Goal: Task Accomplishment & Management: Manage account settings

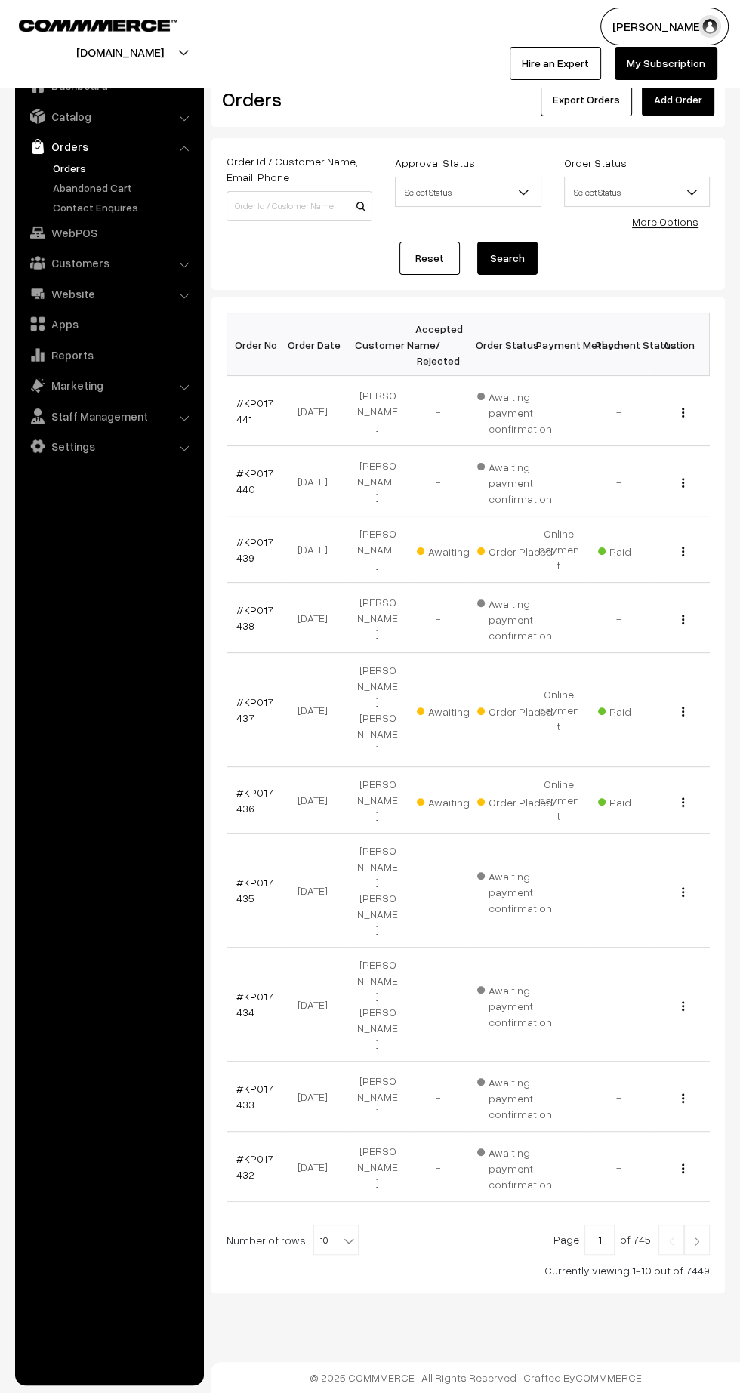
click at [695, 106] on link "Add Order" at bounding box center [678, 99] width 72 height 33
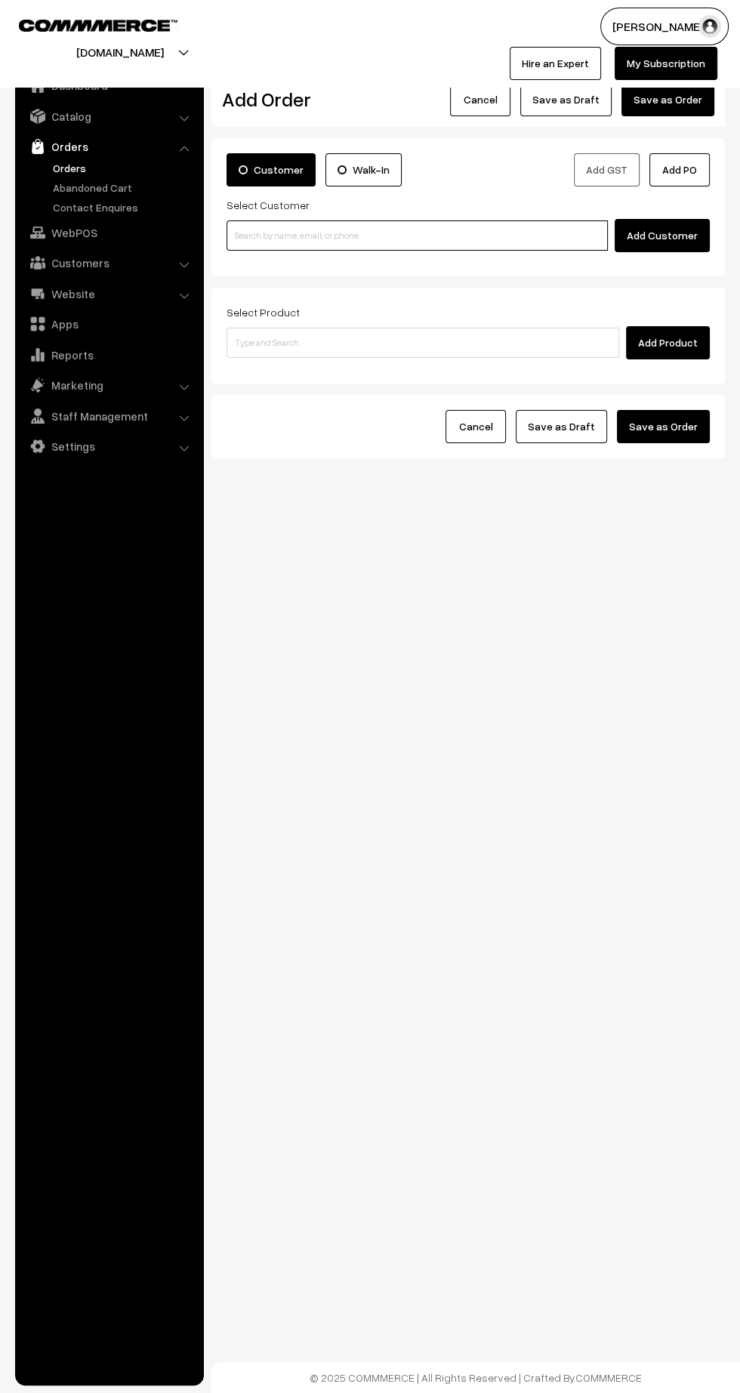
paste input "7761849513"
click at [441, 230] on input "7761849513" at bounding box center [416, 235] width 381 height 30
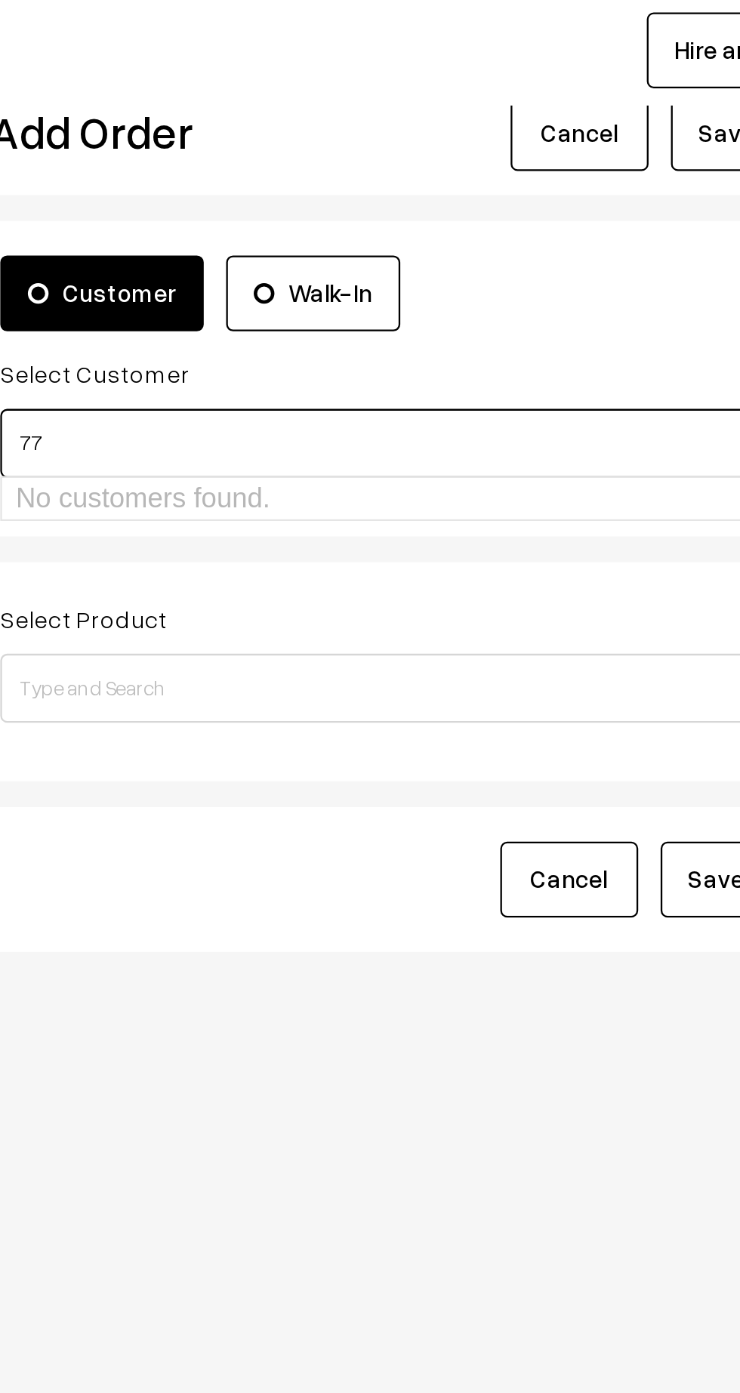
type input "7"
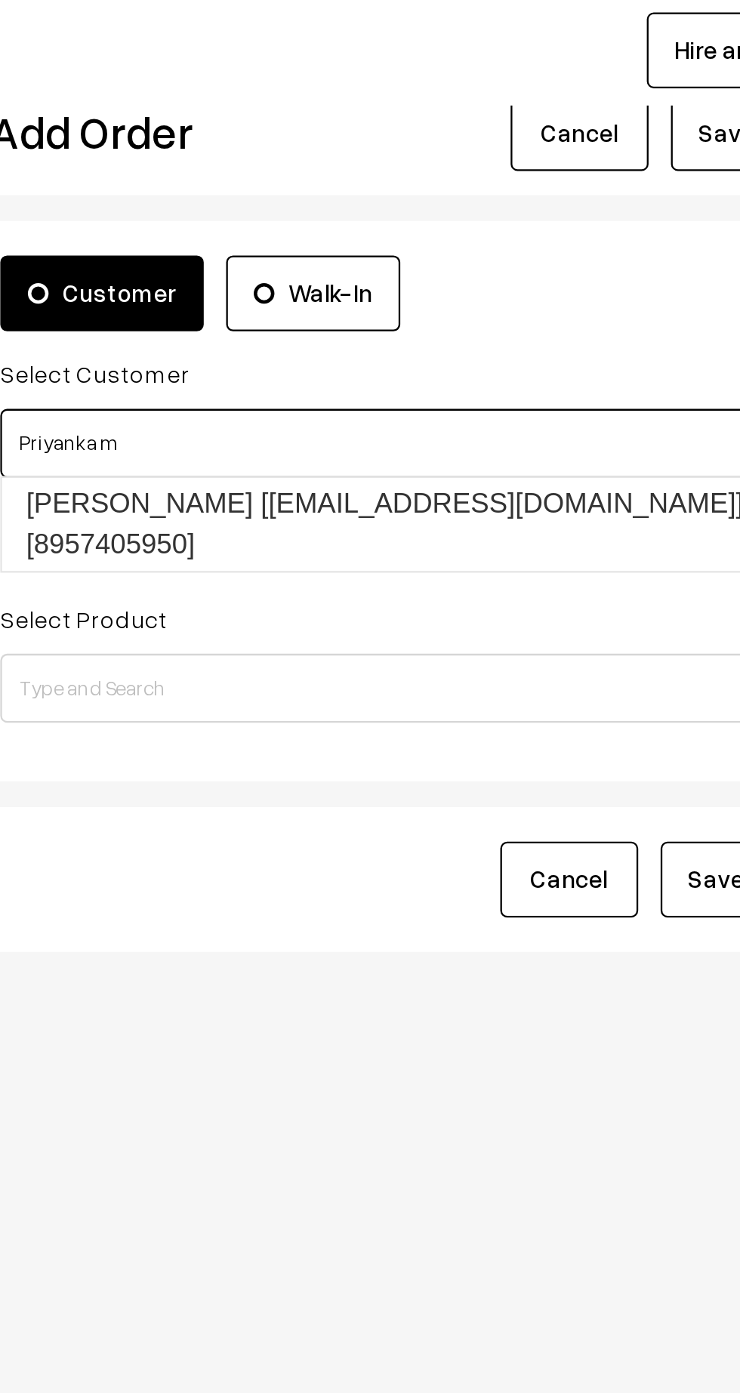
click at [448, 254] on link "PRIYANKA MAURYA [priyankamaurya2052@gmail.com] [8957405950]" at bounding box center [426, 271] width 398 height 41
type input "Priyanka m"
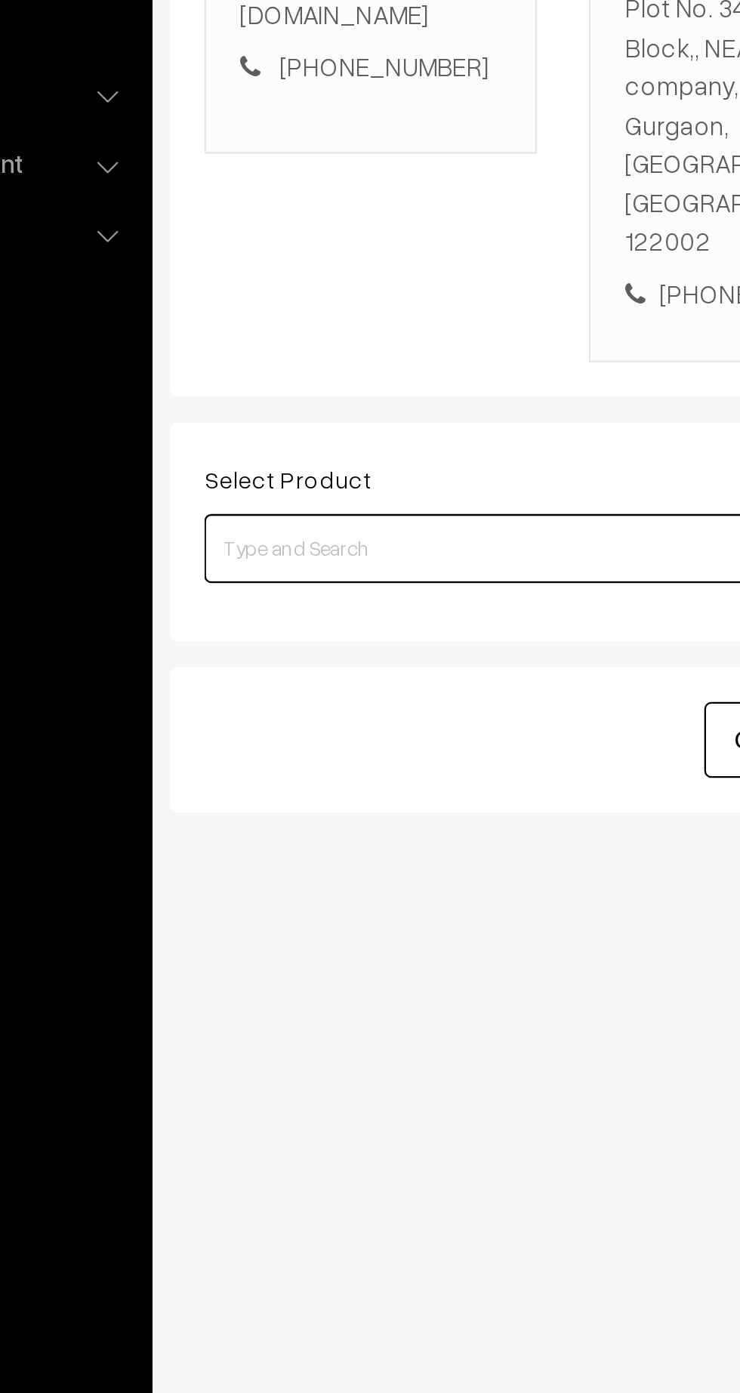
click at [365, 570] on input at bounding box center [422, 585] width 393 height 30
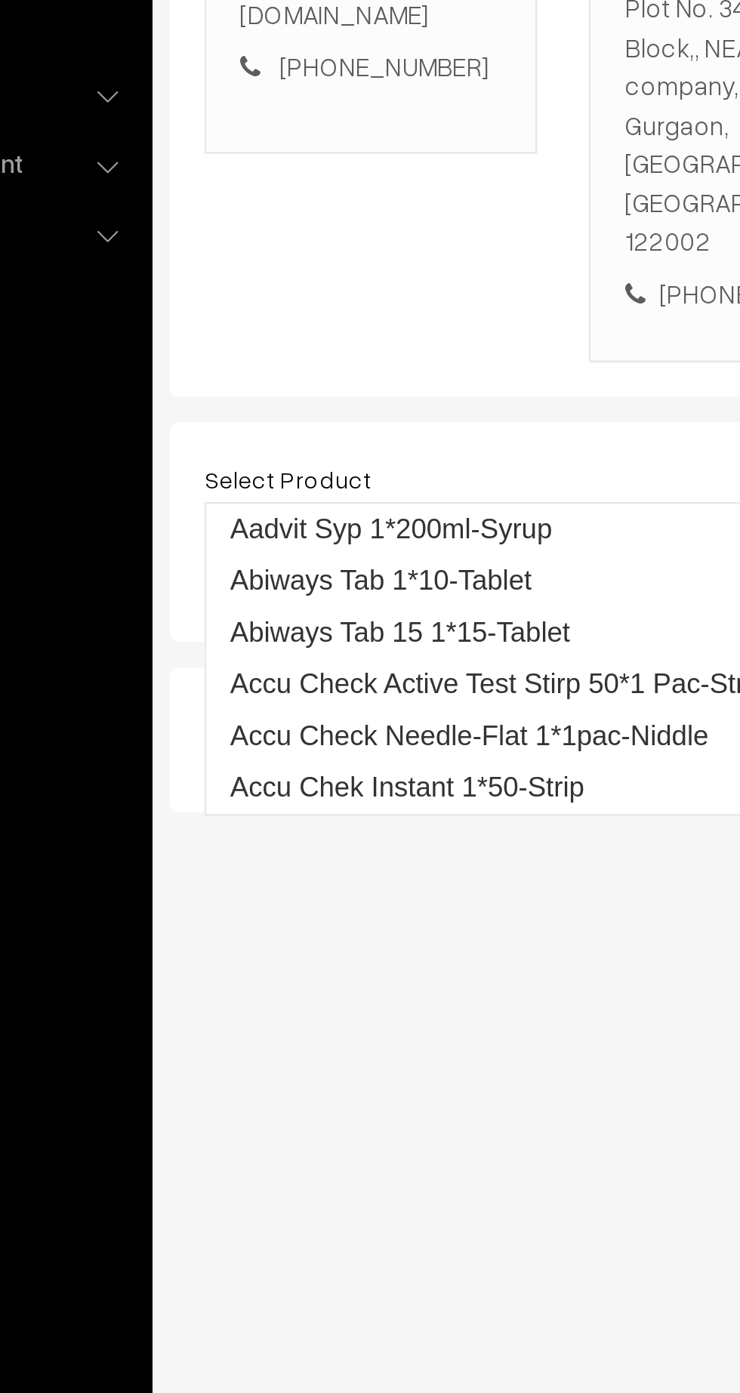
type input "Igcon"
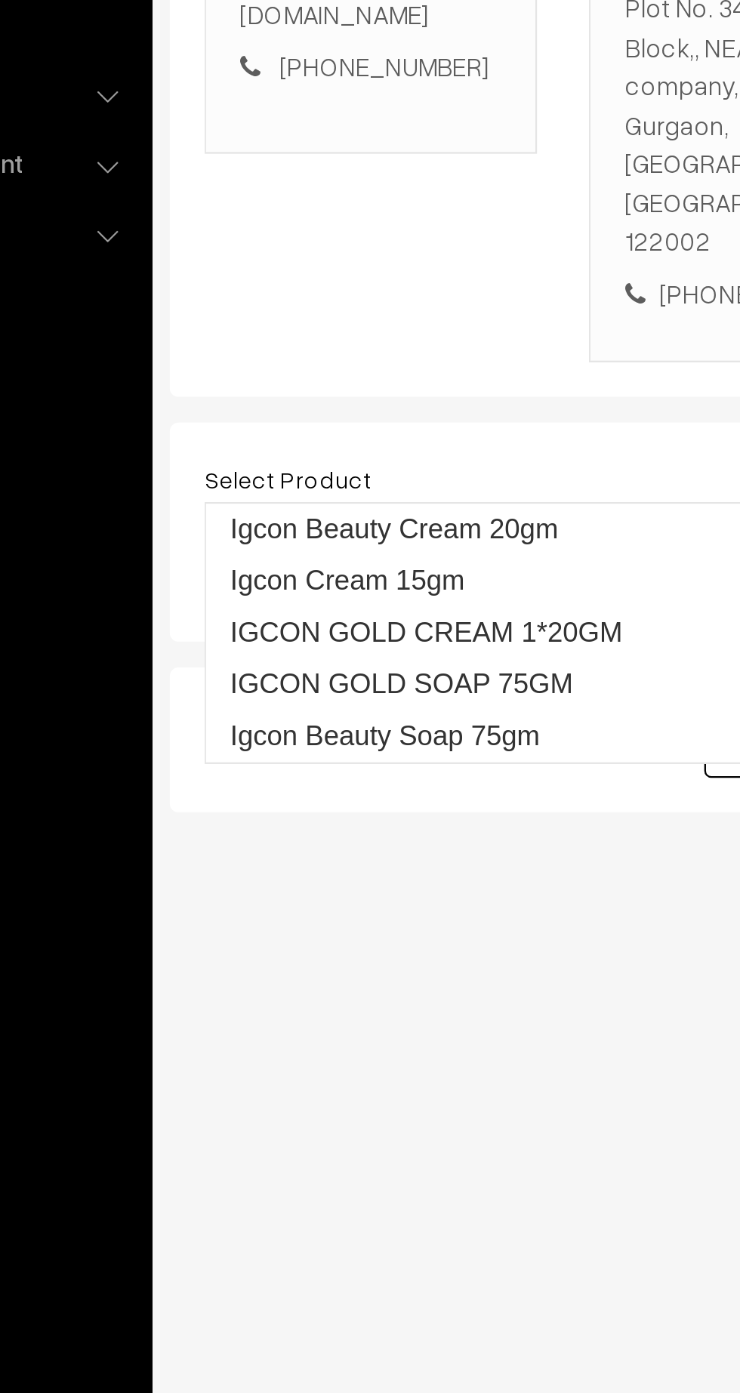
click at [384, 618] on link "IGCON GOLD CREAM 1*20GM" at bounding box center [424, 622] width 394 height 23
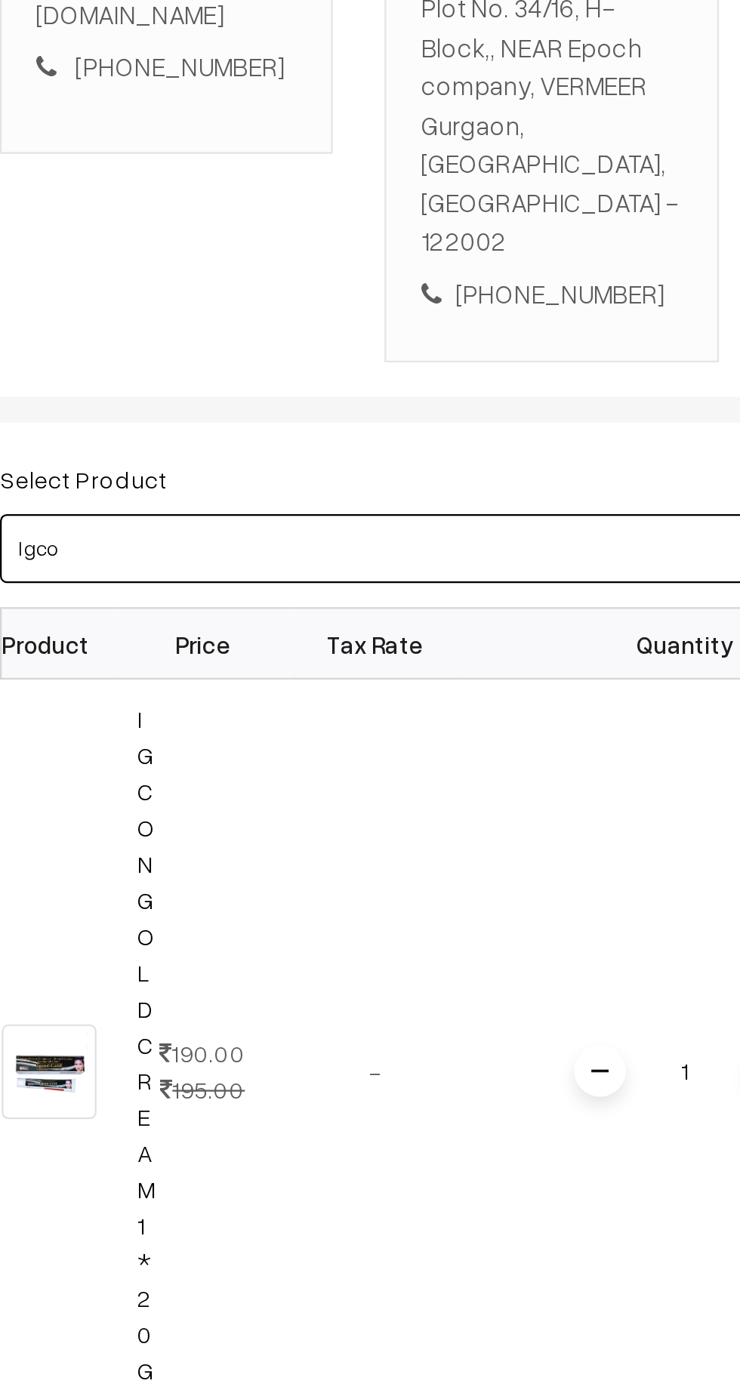
type input "Igcon"
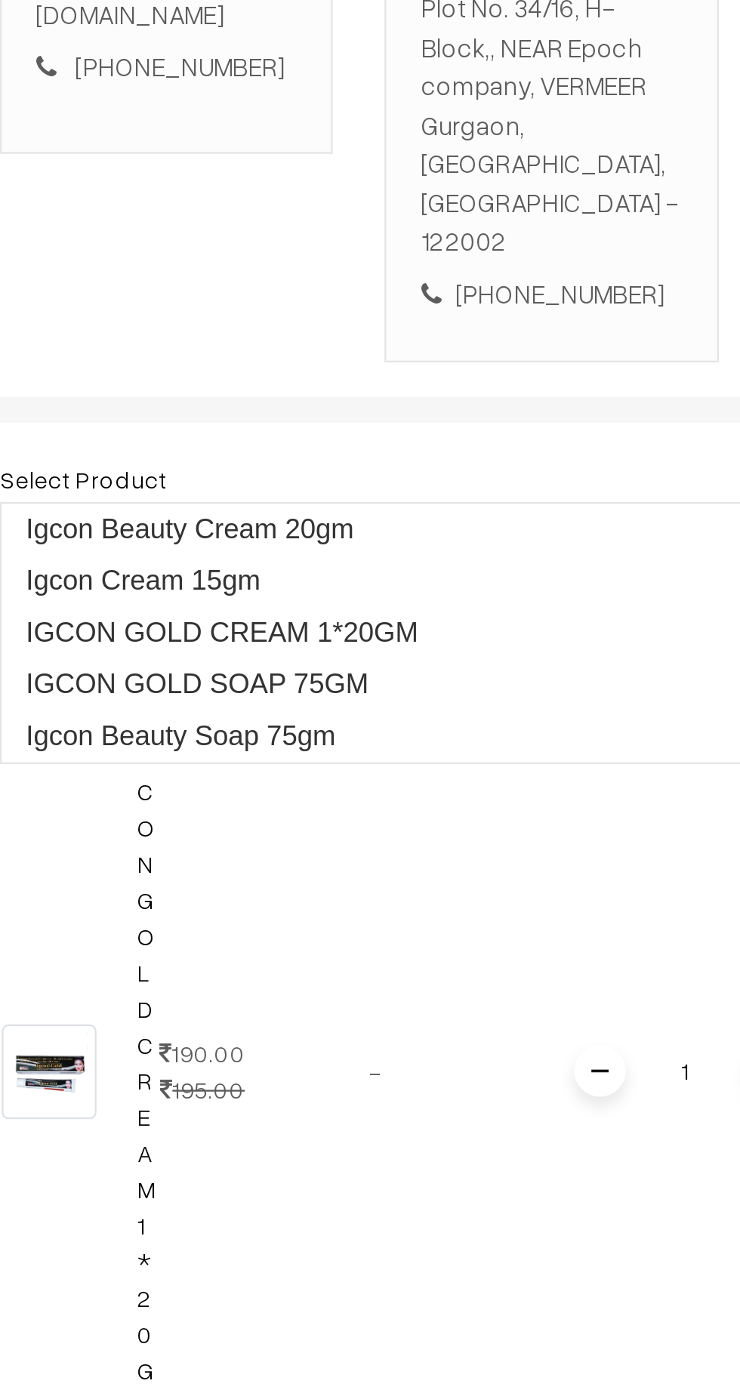
click at [388, 639] on link "IGCON GOLD SOAP 75GM" at bounding box center [424, 644] width 394 height 23
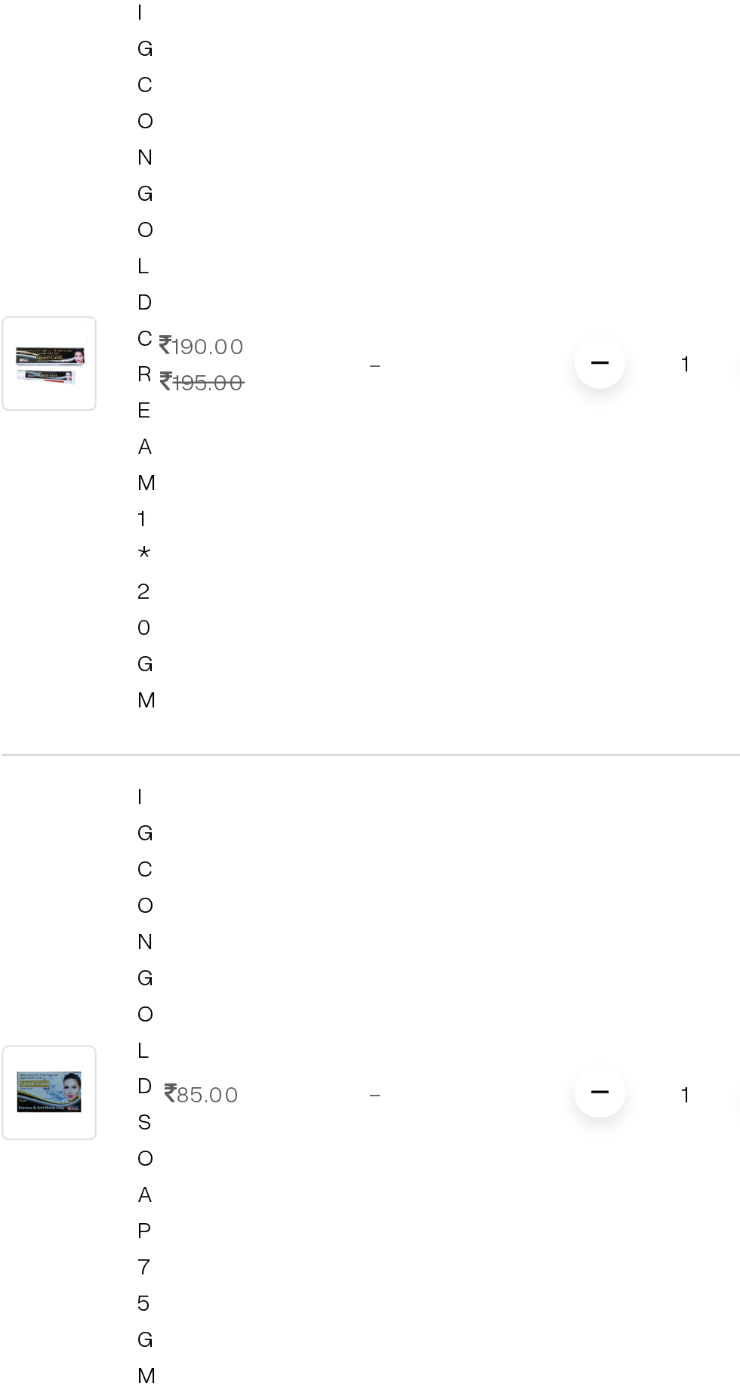
scroll to position [0, 5]
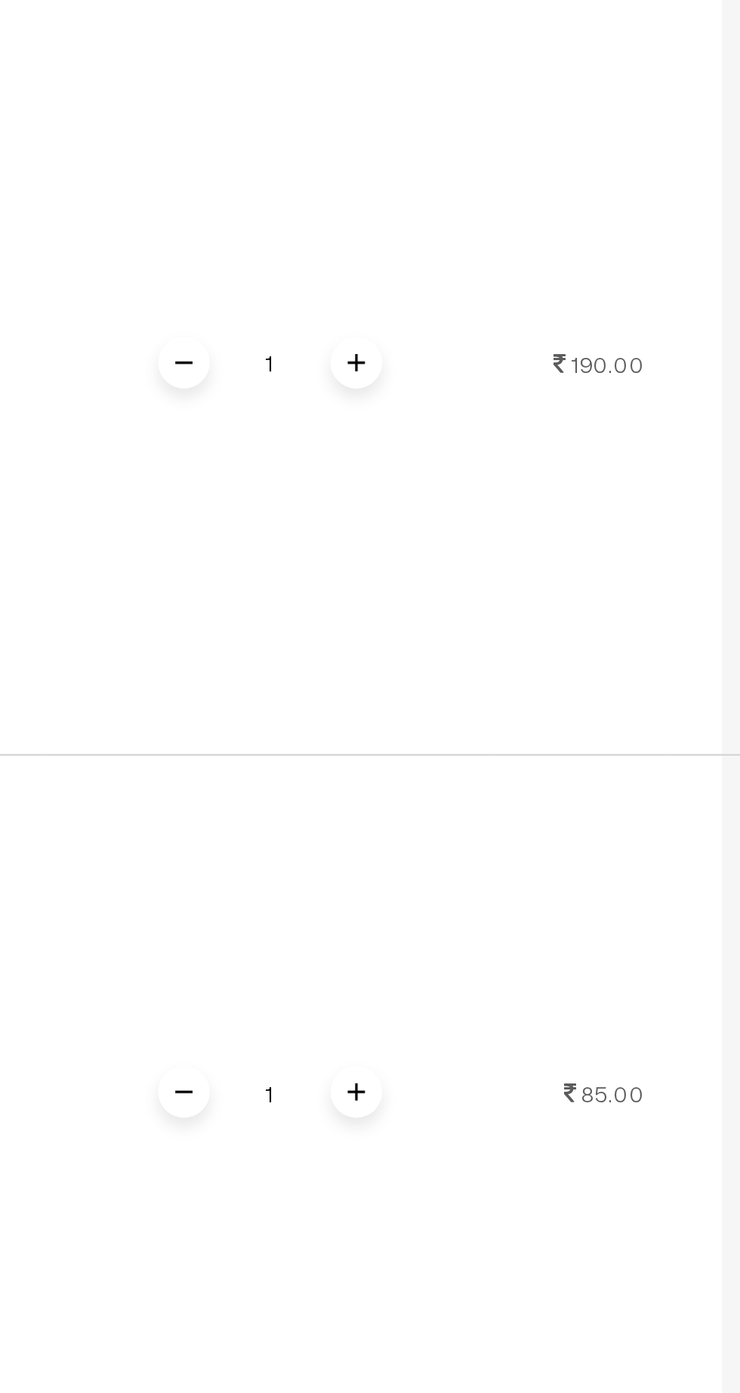
click at [556, 810] on img at bounding box center [560, 814] width 8 height 8
click at [562, 1122] on span at bounding box center [559, 1133] width 23 height 23
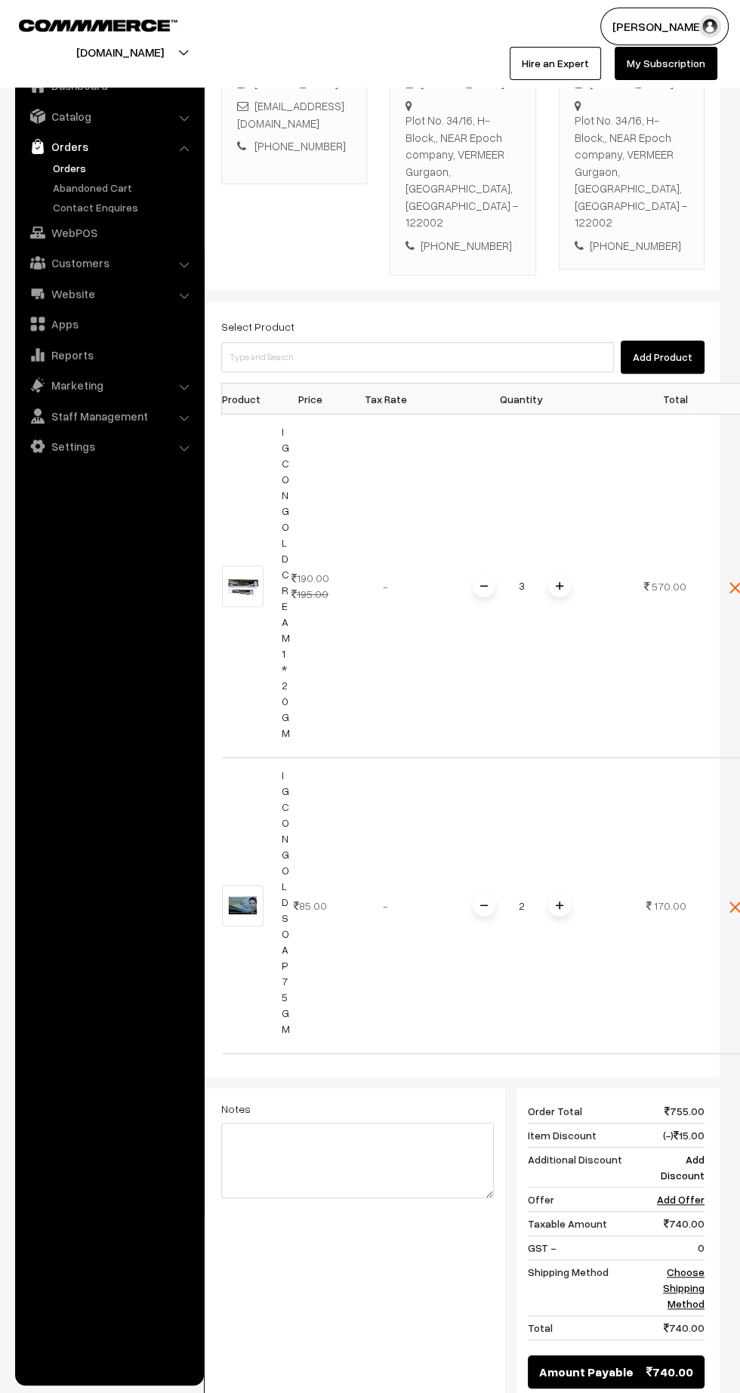
scroll to position [280, 0]
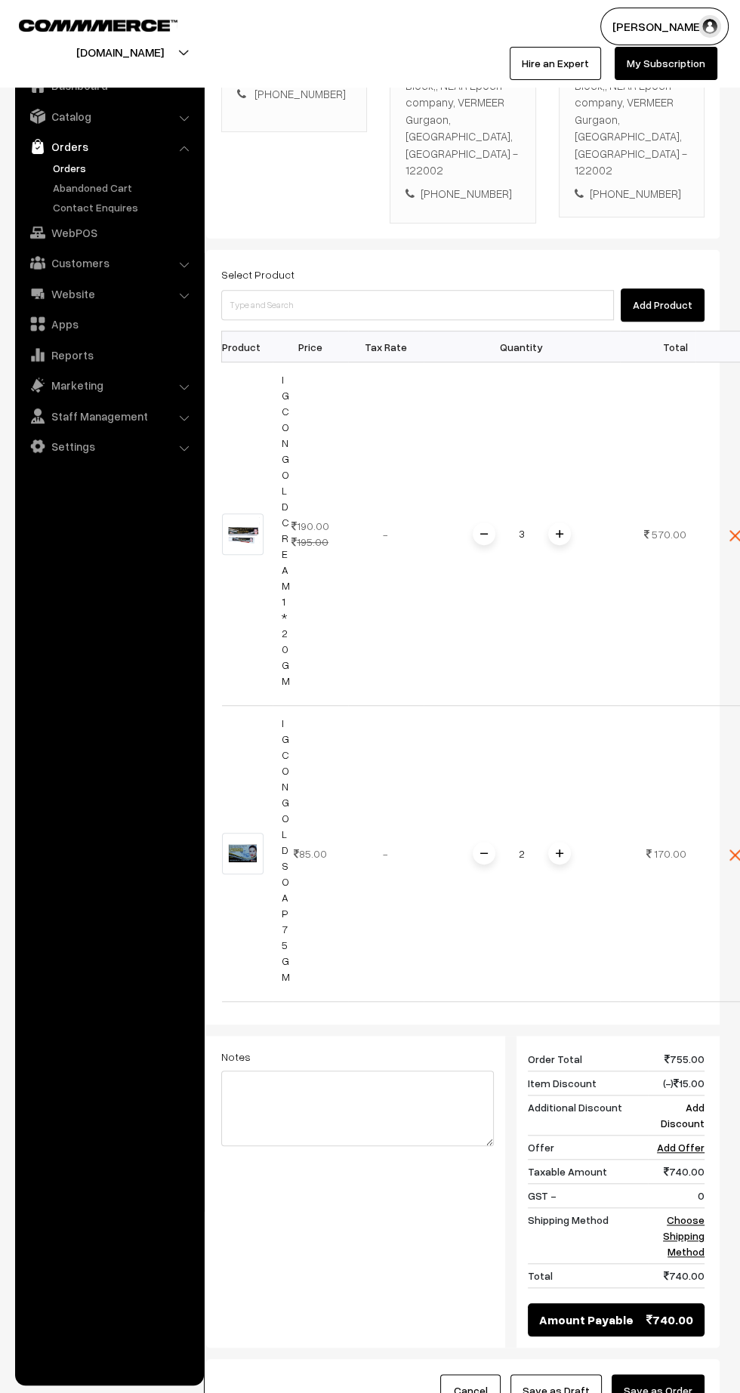
click at [688, 1213] on link "Choose Shipping Method" at bounding box center [684, 1235] width 42 height 45
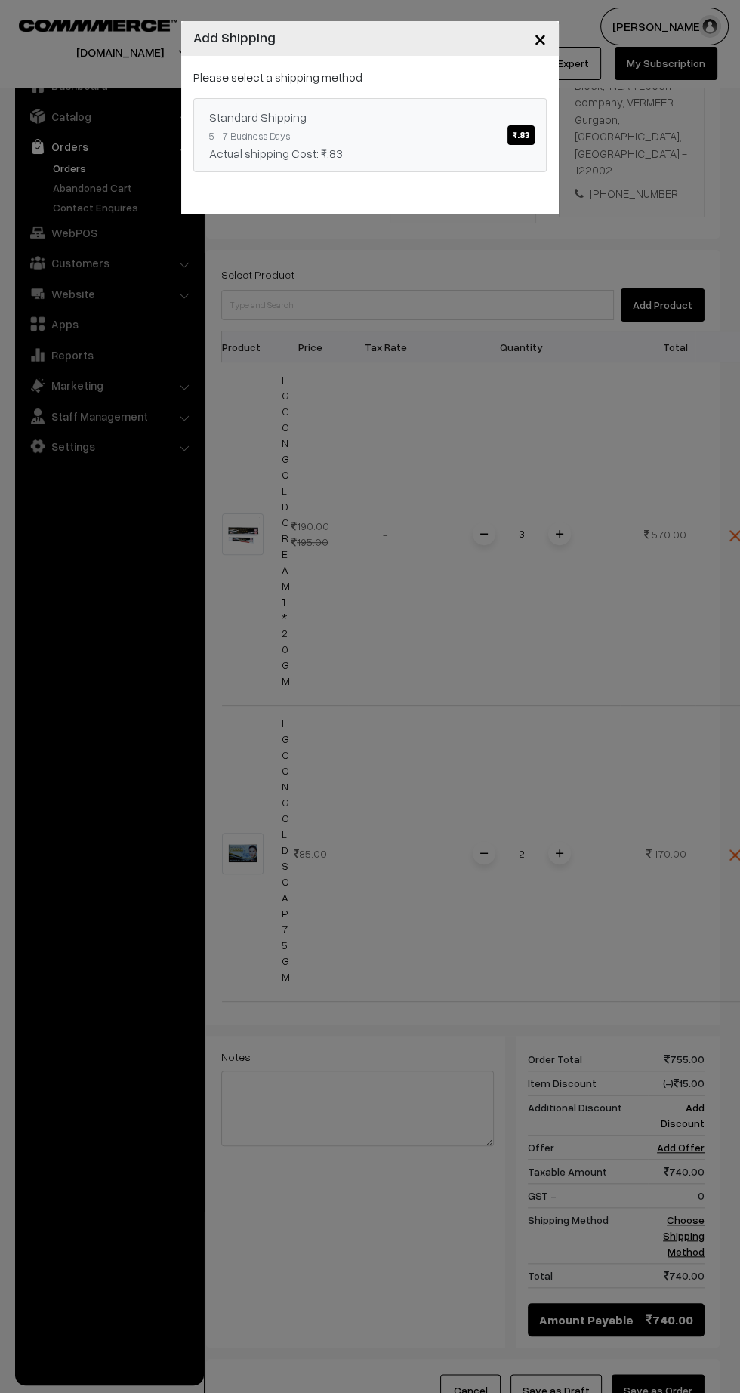
click at [393, 146] on div "Actual shipping Cost: ₹.83" at bounding box center [370, 153] width 322 height 18
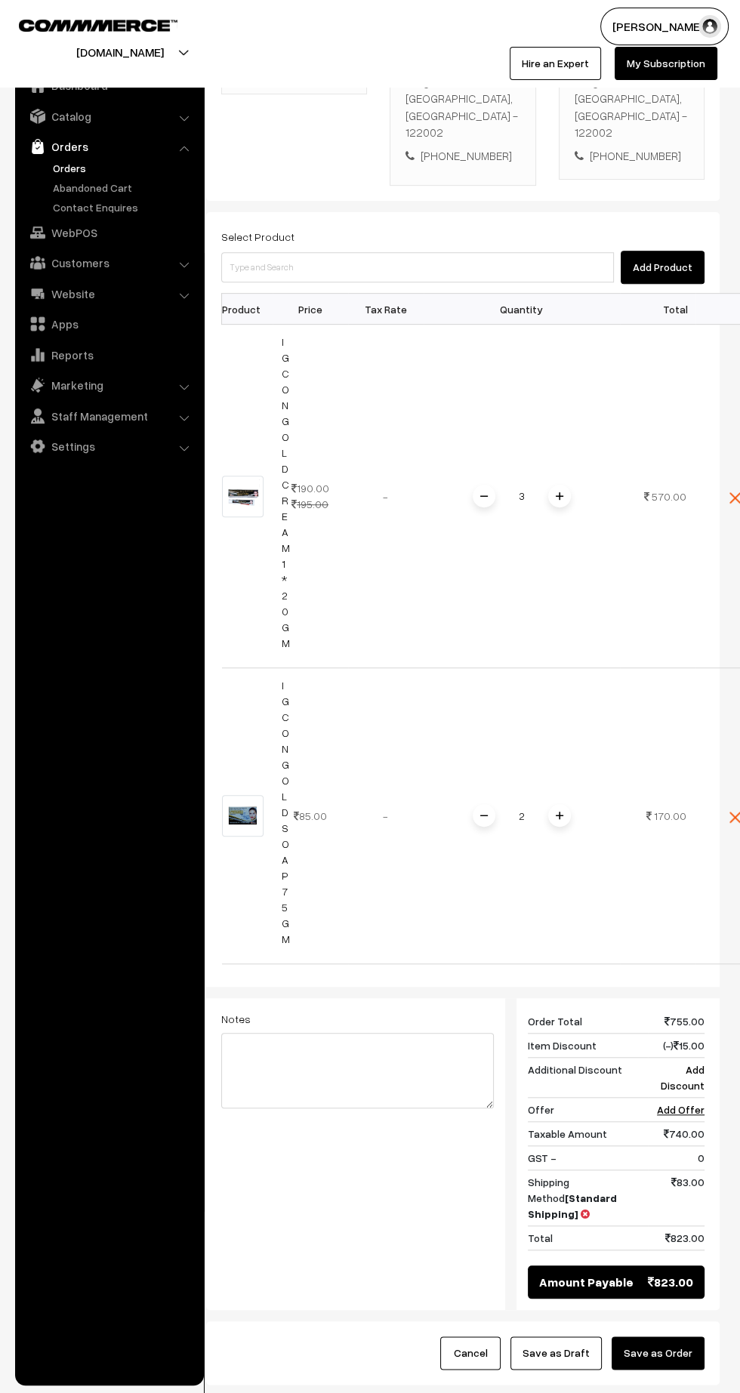
scroll to position [343, 0]
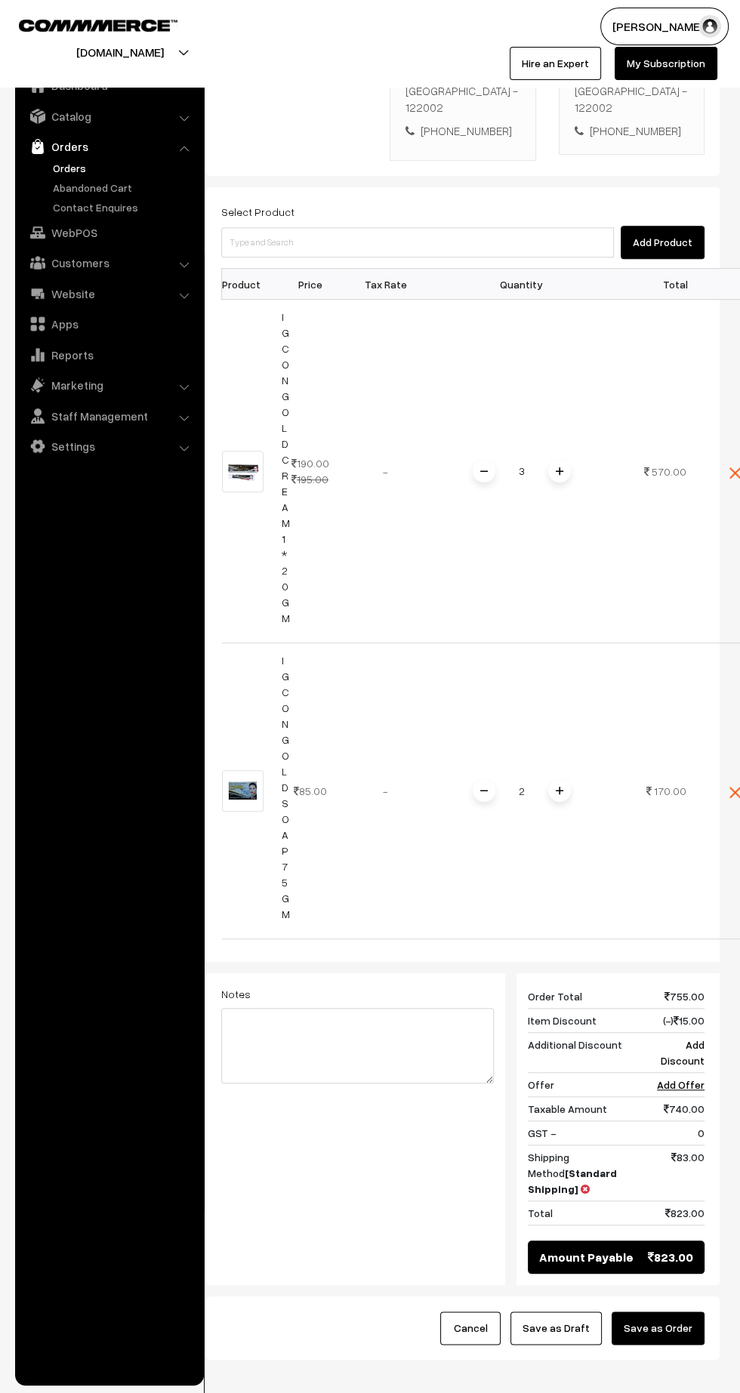
click at [473, 460] on span at bounding box center [484, 471] width 23 height 23
click at [469, 778] on div "2" at bounding box center [521, 791] width 113 height 26
click at [485, 778] on div "2" at bounding box center [521, 791] width 113 height 26
click at [560, 467] on img at bounding box center [560, 471] width 8 height 8
click at [556, 1311] on button "Save as Draft" at bounding box center [555, 1327] width 91 height 33
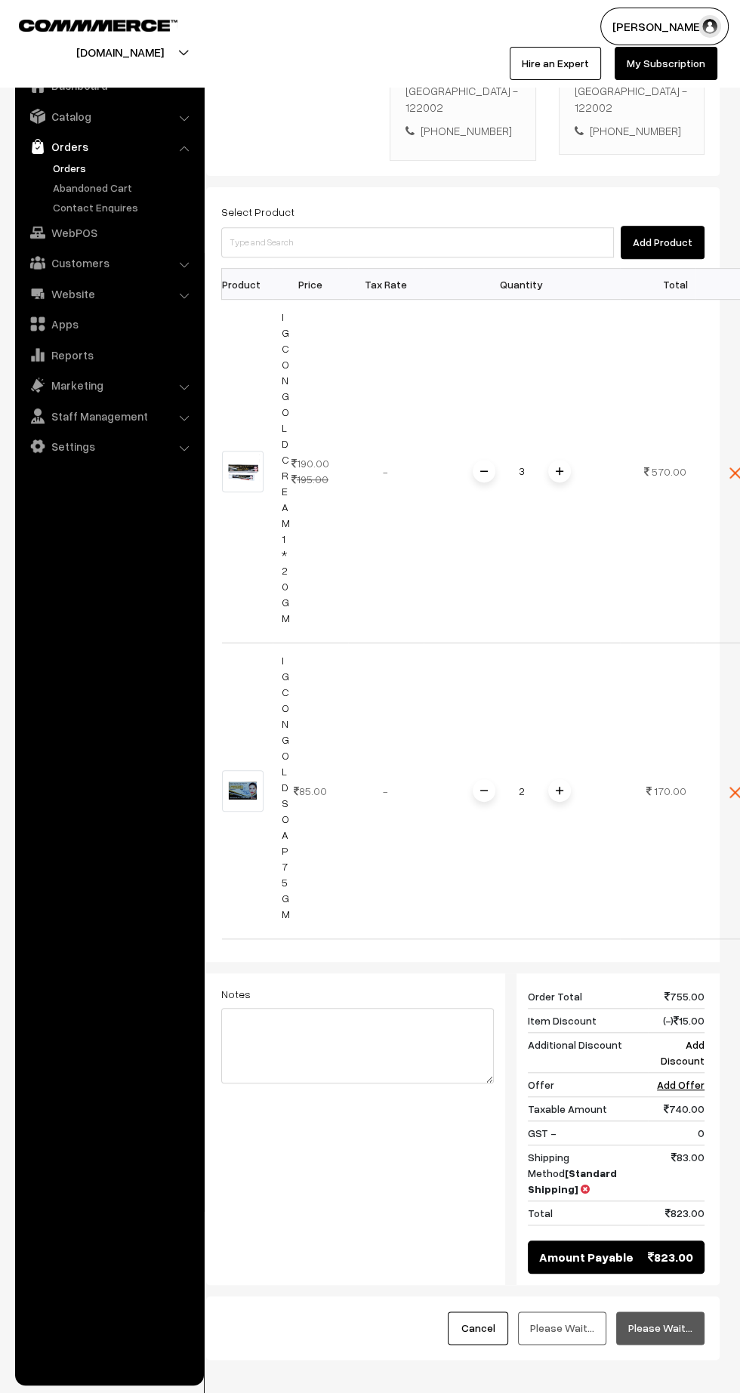
scroll to position [316, 0]
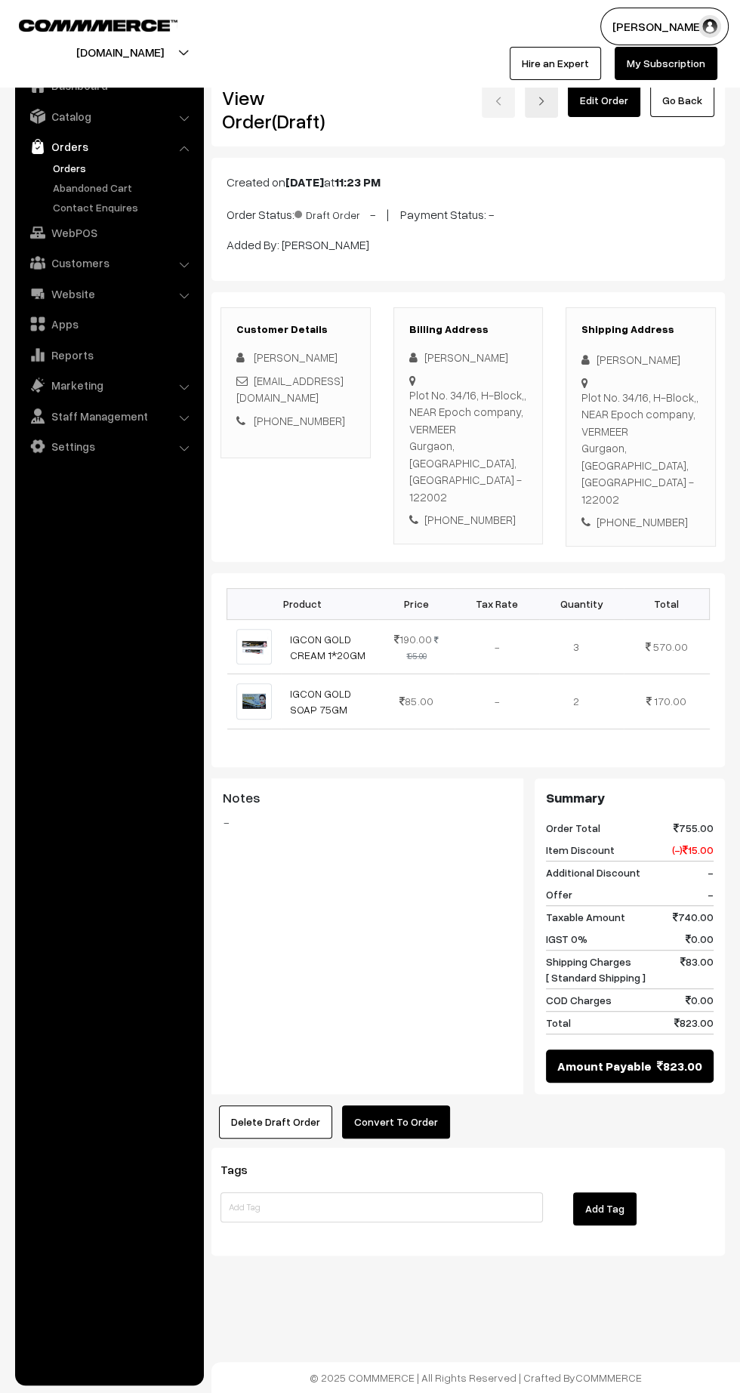
click at [74, 162] on link "Orders" at bounding box center [123, 168] width 149 height 16
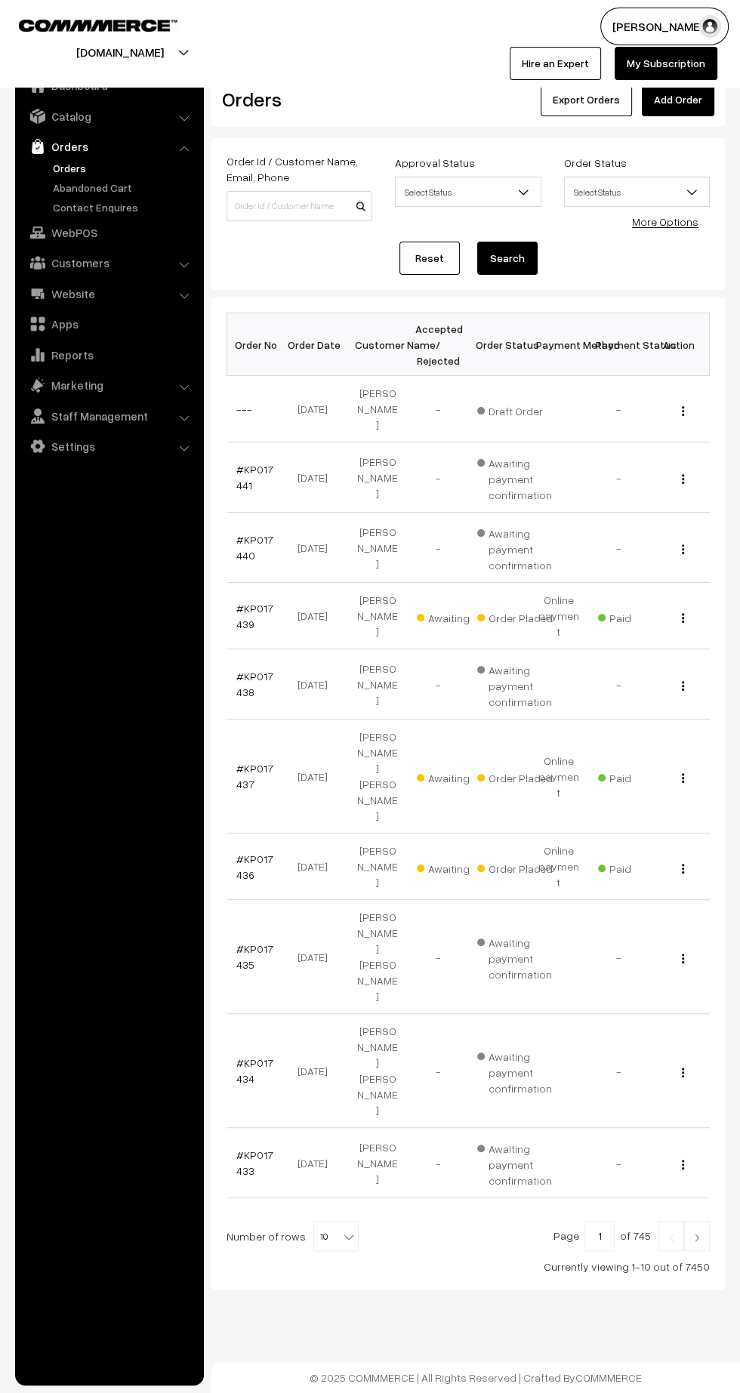
click at [253, 602] on link "#KP017439" at bounding box center [254, 616] width 37 height 29
click at [241, 762] on link "#KP017437" at bounding box center [254, 776] width 37 height 29
click at [695, 1233] on img at bounding box center [697, 1237] width 14 height 9
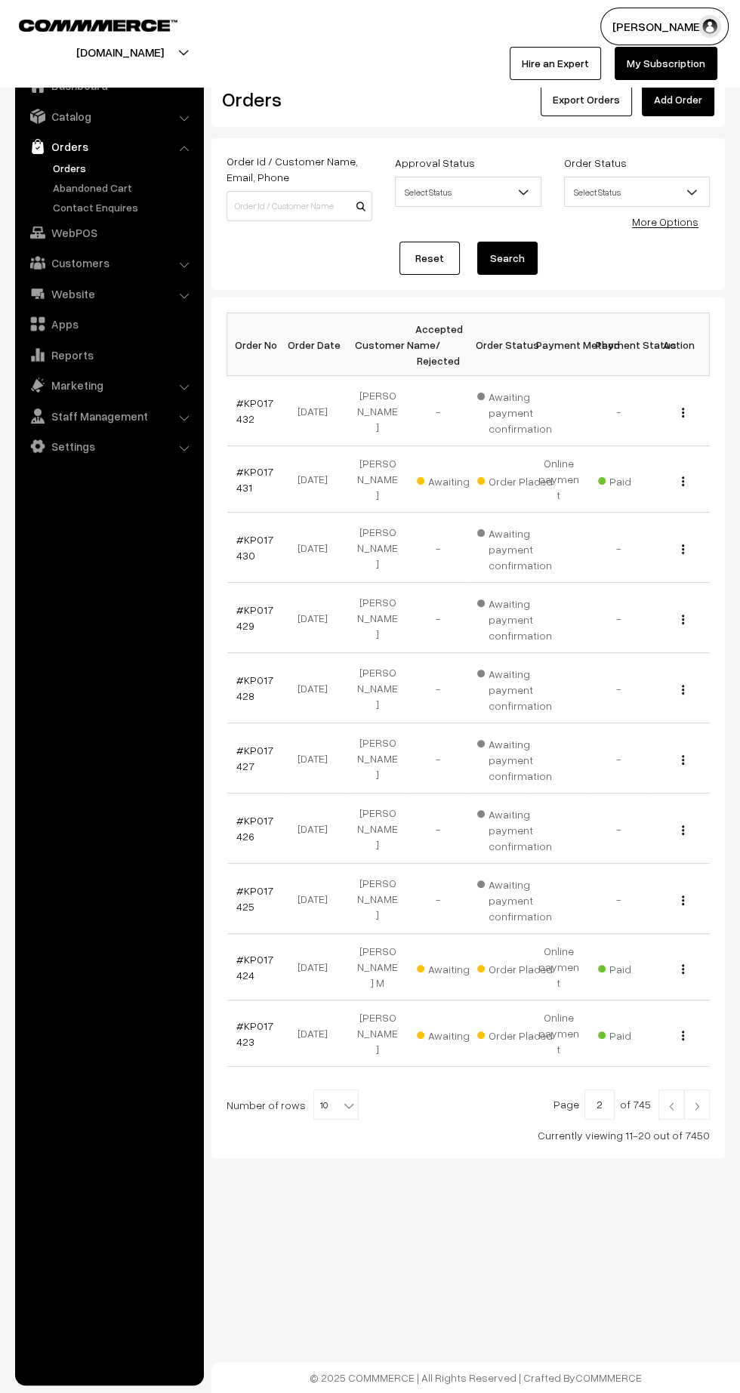
click at [697, 1101] on img at bounding box center [697, 1105] width 14 height 9
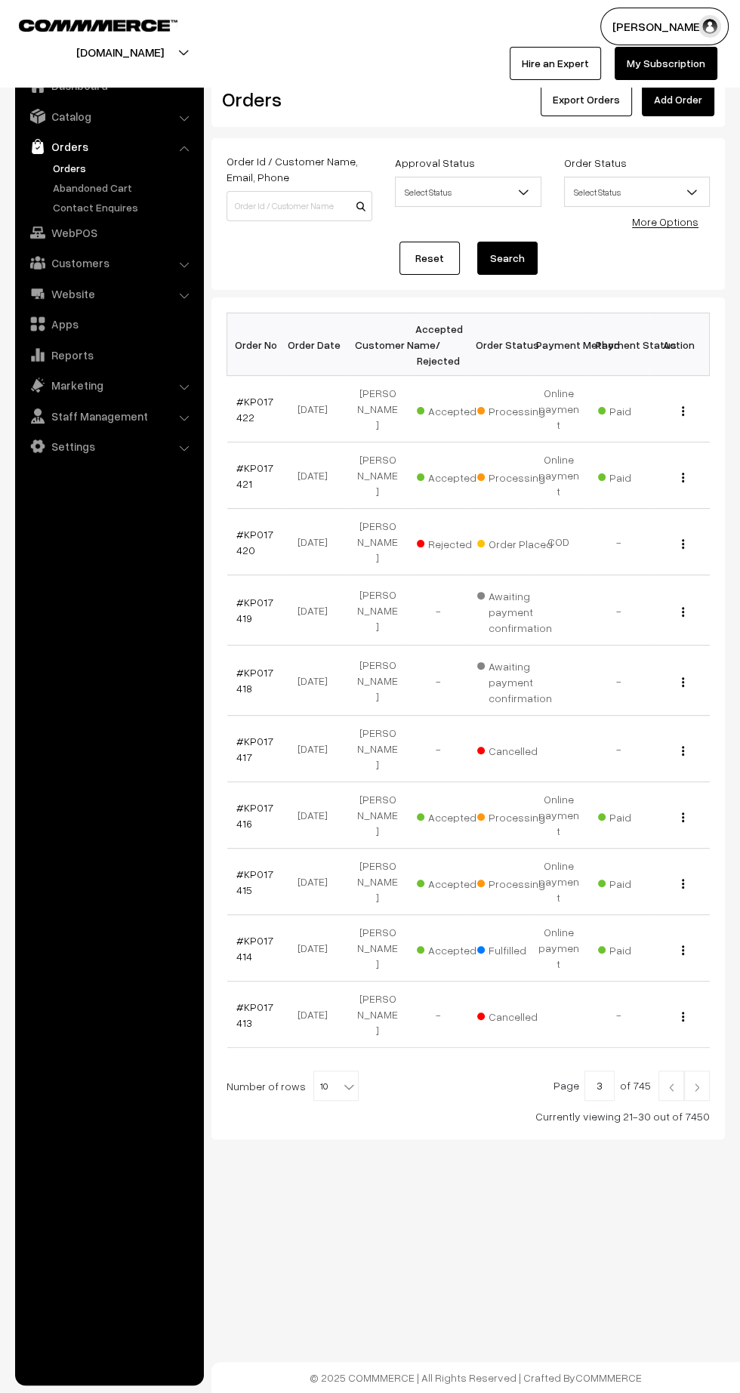
click at [697, 1083] on img at bounding box center [697, 1087] width 14 height 9
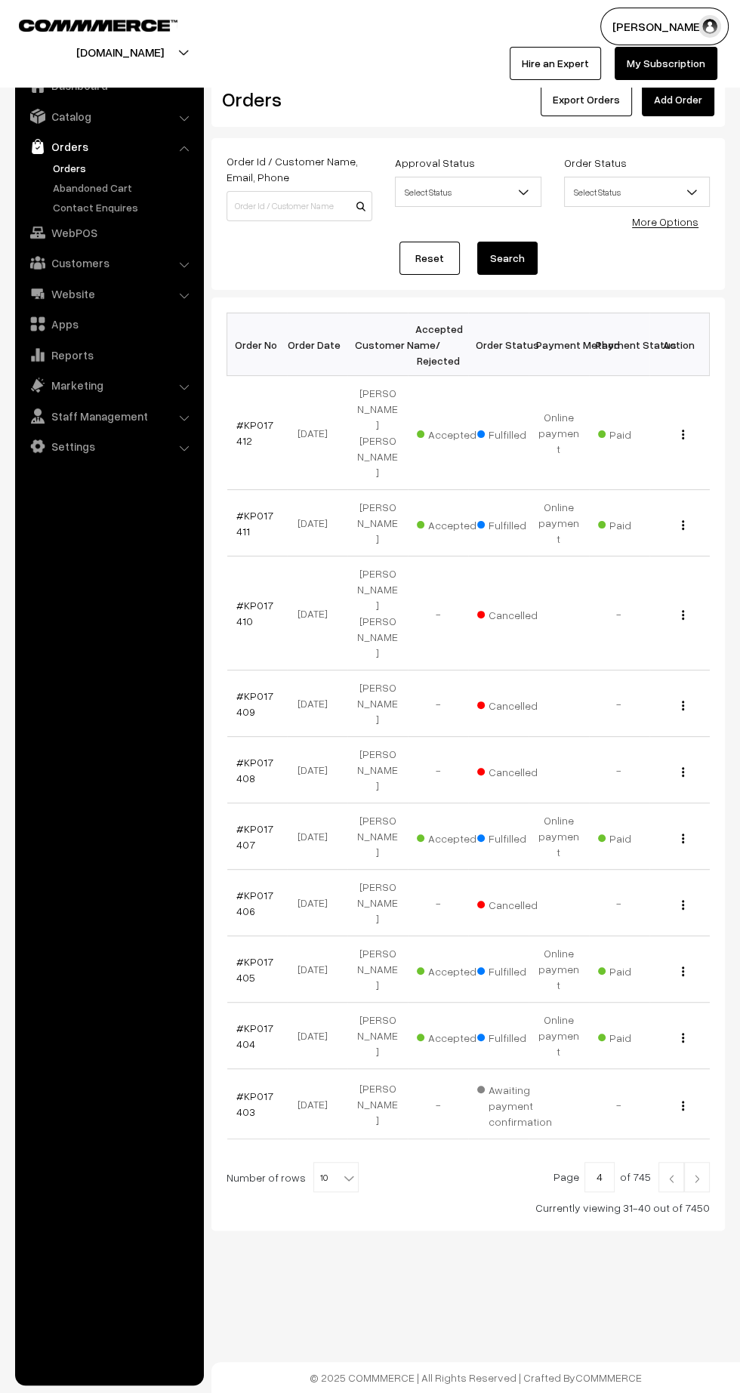
click at [72, 445] on link "Settings" at bounding box center [109, 446] width 180 height 27
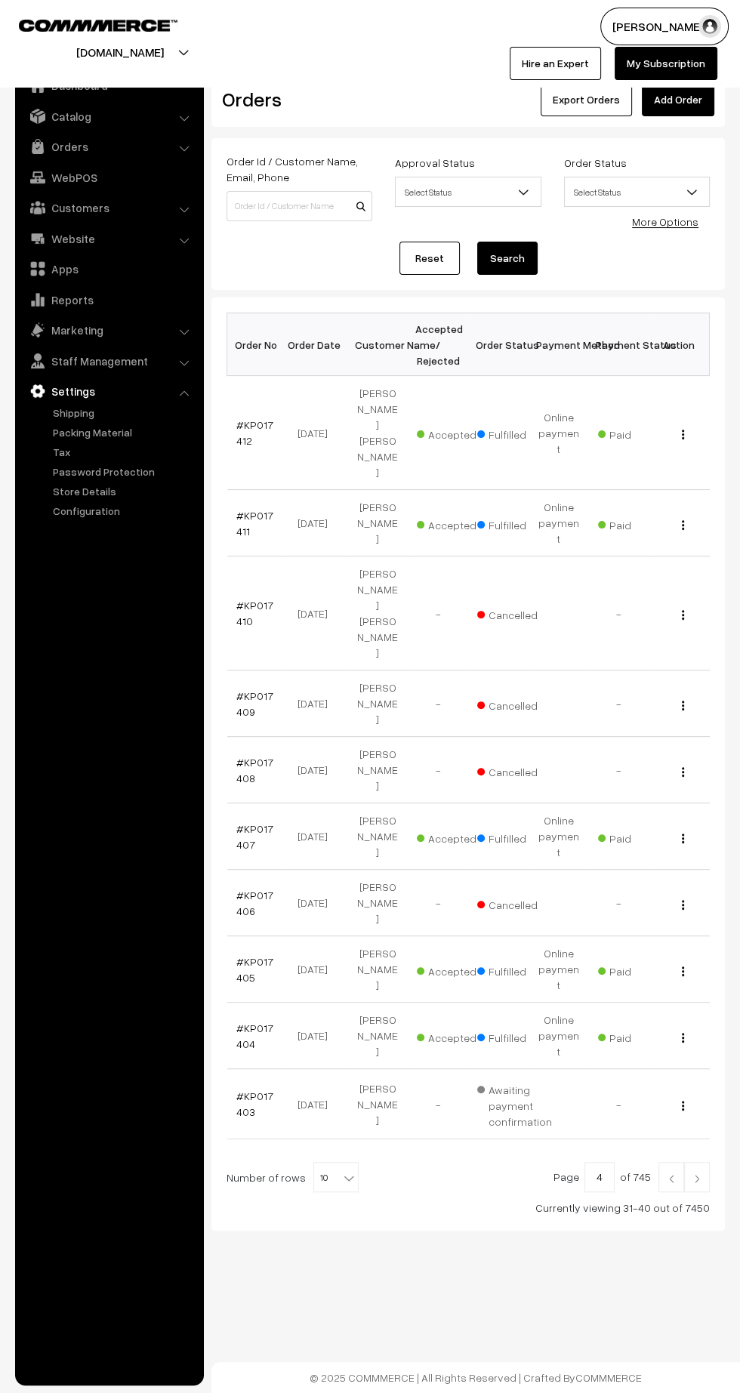
click at [92, 511] on link "Configuration" at bounding box center [123, 511] width 149 height 16
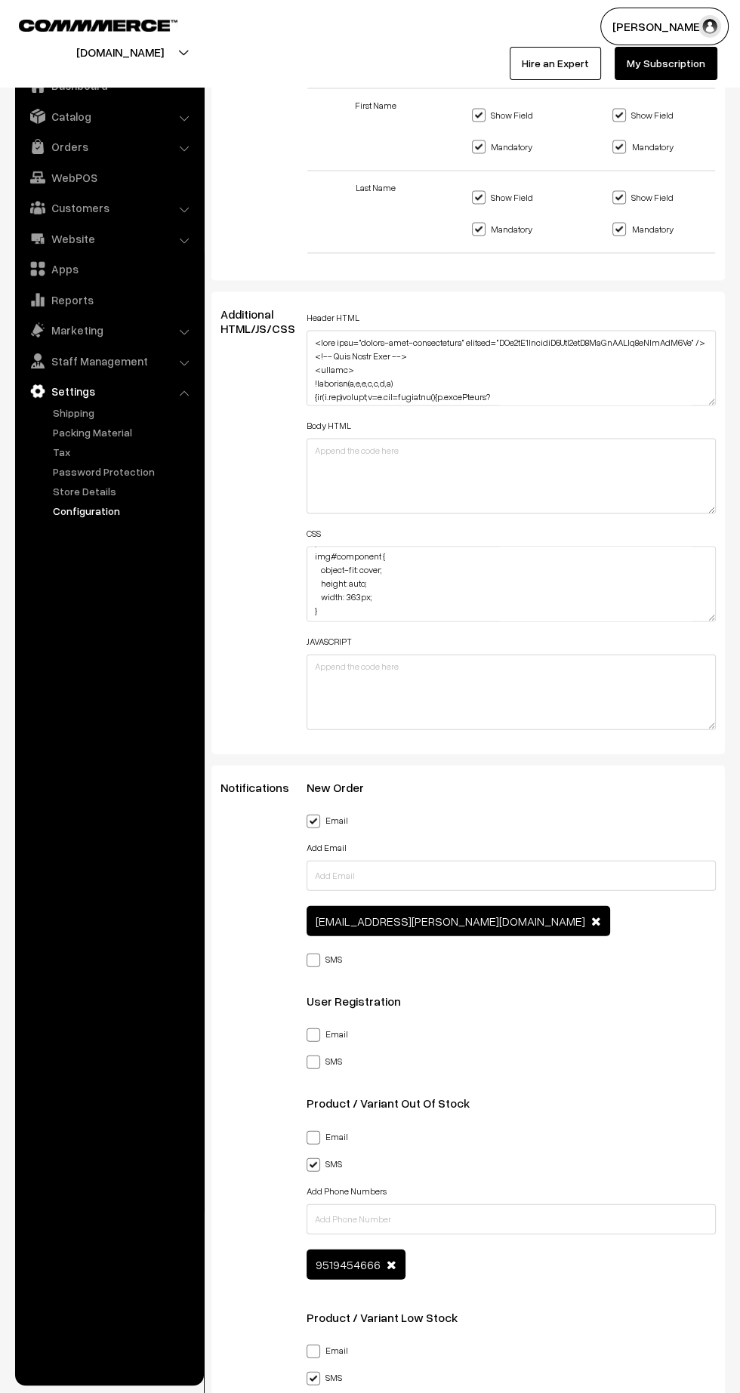
scroll to position [2099, 0]
click at [313, 812] on span at bounding box center [314, 819] width 14 height 14
click at [313, 812] on input "Email" at bounding box center [312, 817] width 10 height 10
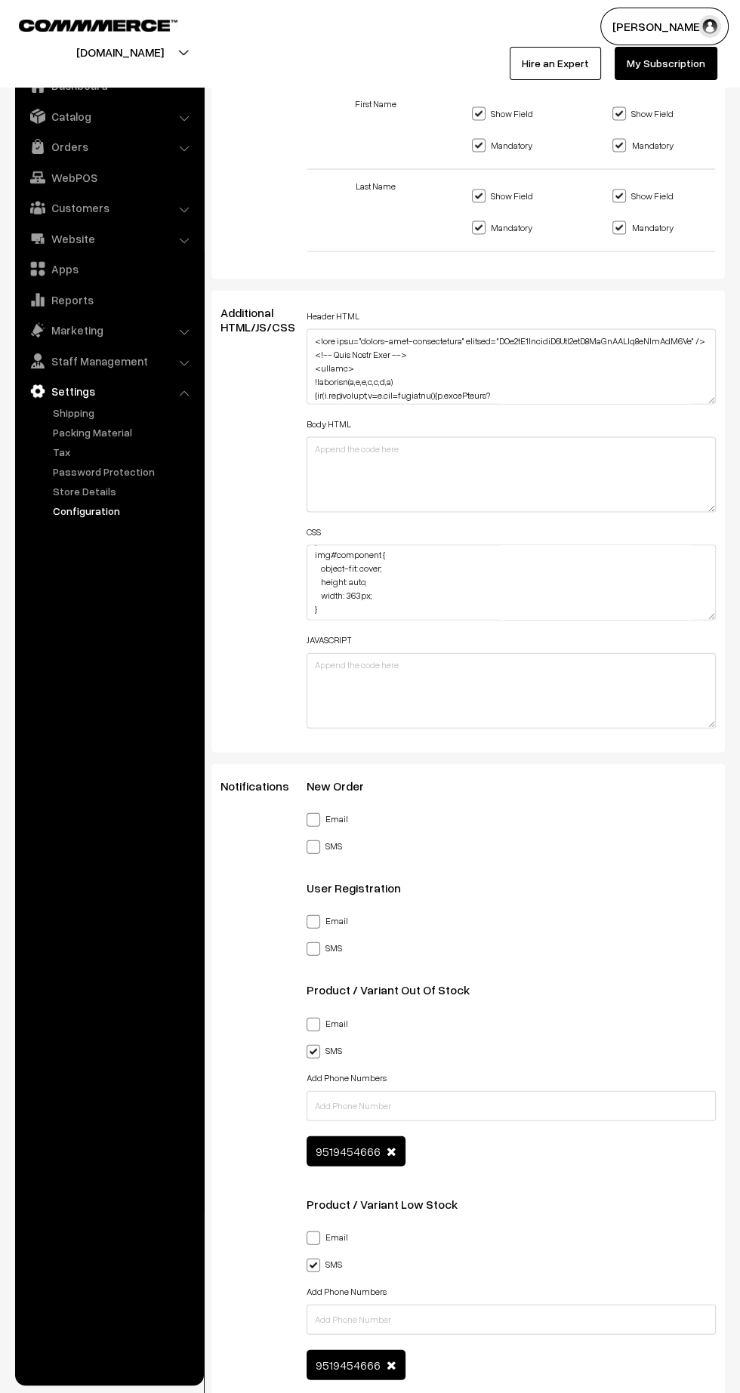
click at [313, 812] on span at bounding box center [314, 819] width 14 height 14
click at [313, 812] on input "Email" at bounding box center [312, 817] width 10 height 10
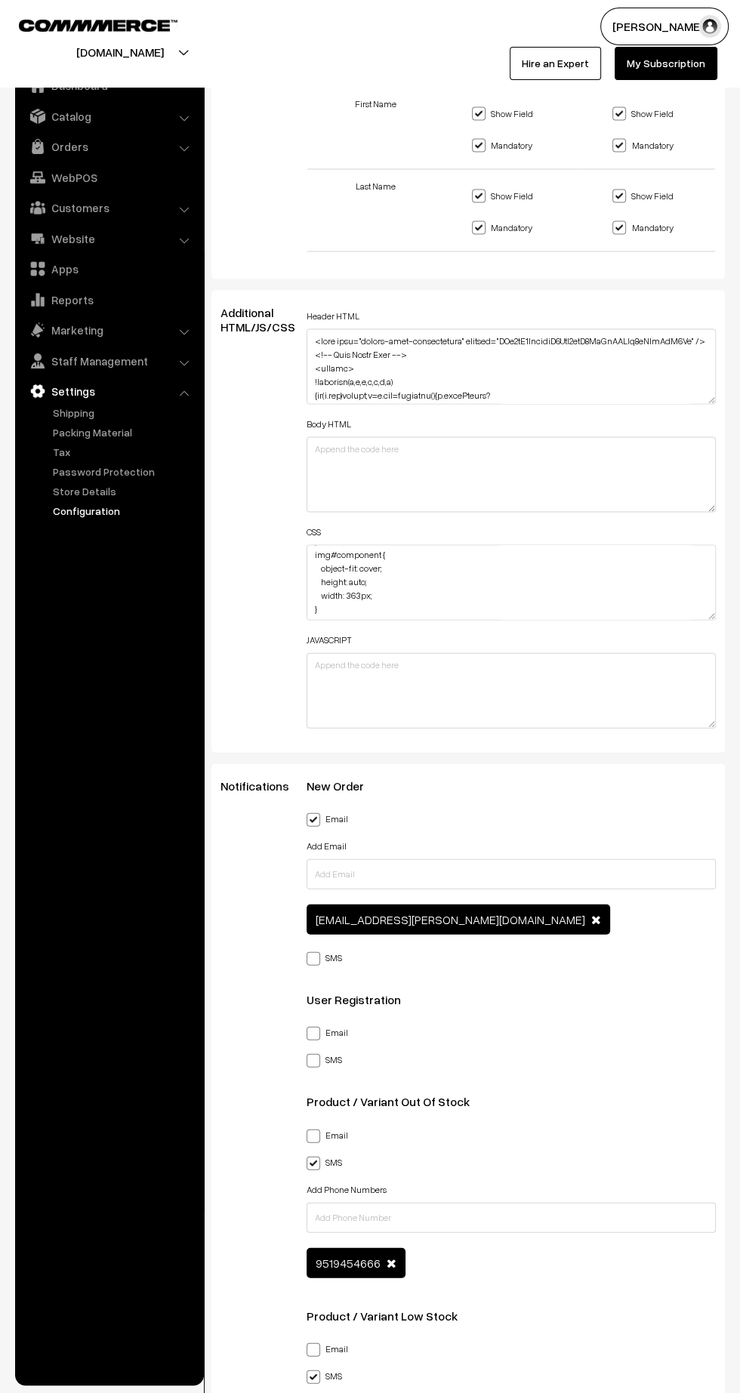
click at [311, 812] on span at bounding box center [314, 819] width 14 height 14
click at [311, 812] on input "Email" at bounding box center [312, 817] width 10 height 10
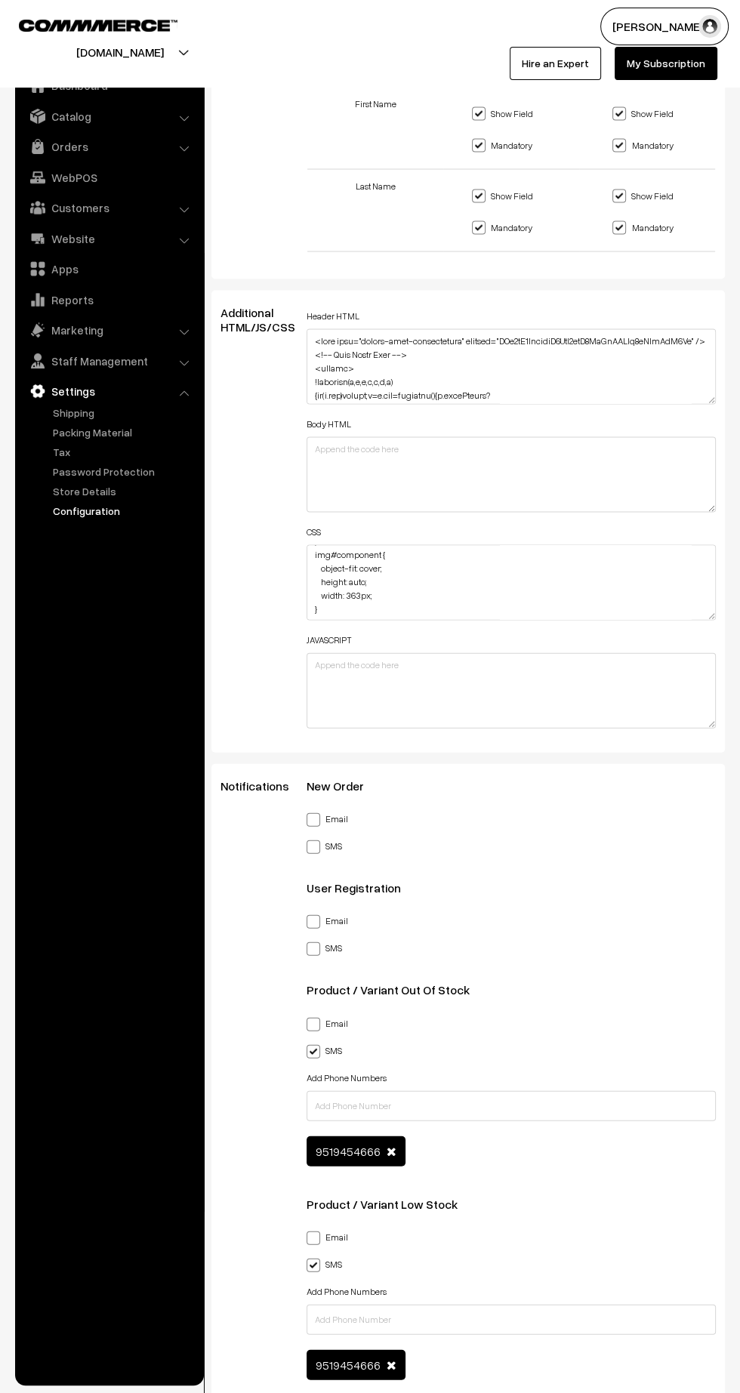
click at [313, 812] on span at bounding box center [314, 819] width 14 height 14
click at [313, 812] on input "Email" at bounding box center [312, 817] width 10 height 10
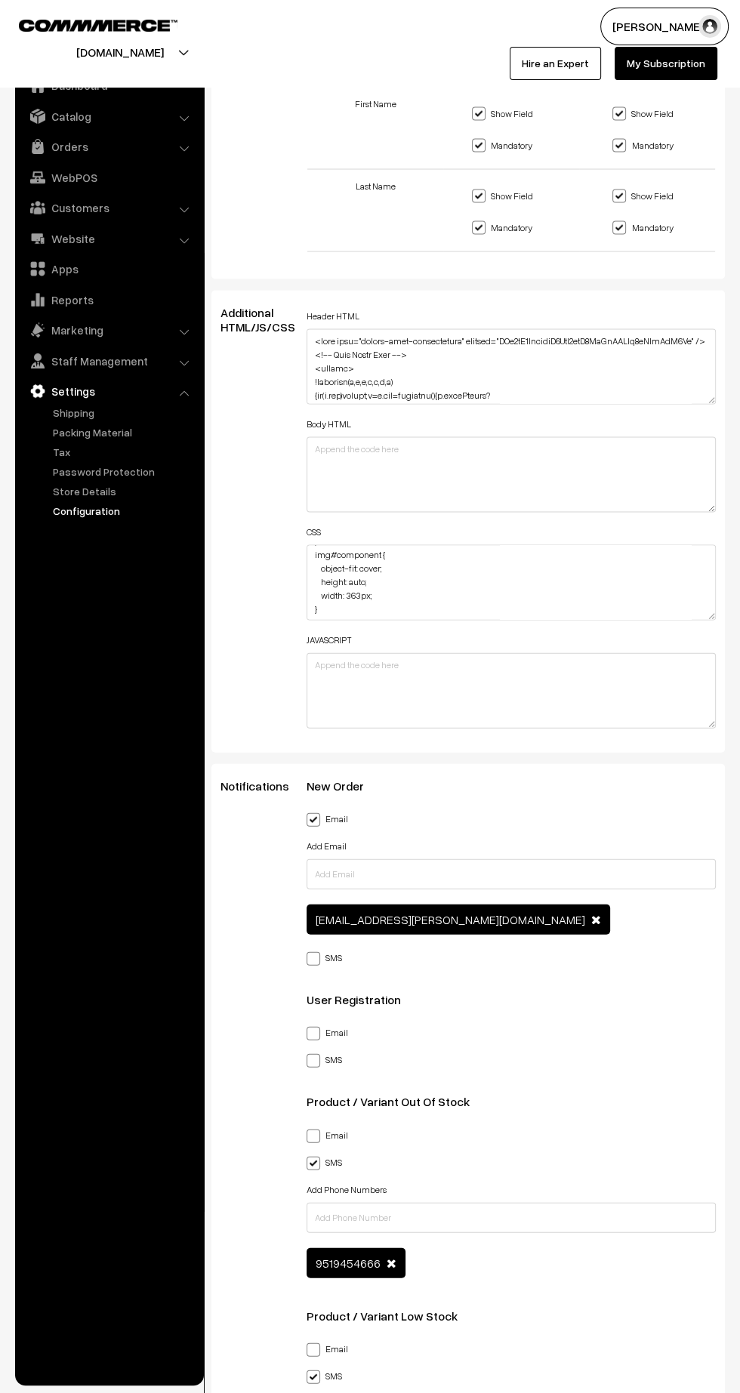
click at [312, 812] on span at bounding box center [314, 819] width 14 height 14
click at [312, 812] on input "Email" at bounding box center [312, 817] width 10 height 10
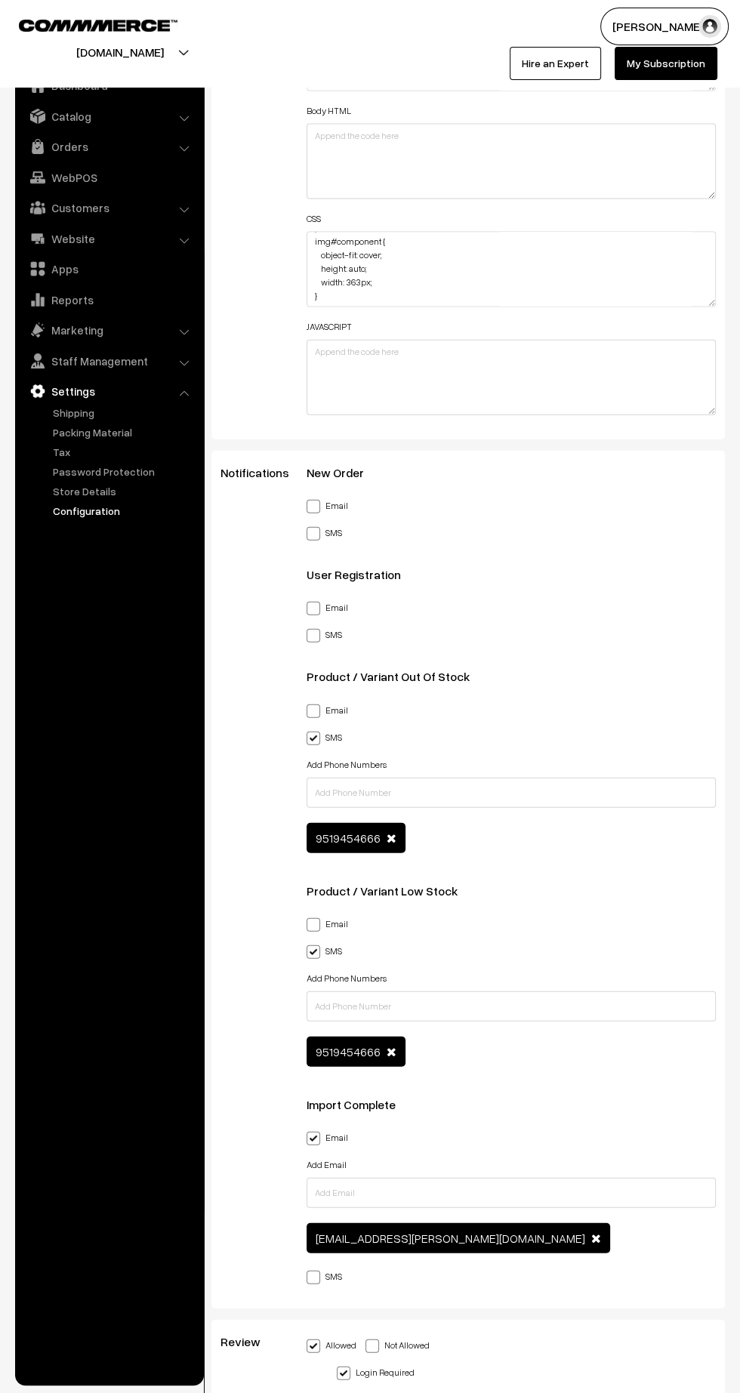
scroll to position [2412, 0]
click at [727, 309] on div "General Language English English Default Country Afghanistan Albania Algeria Am…" at bounding box center [468, 267] width 536 height 5114
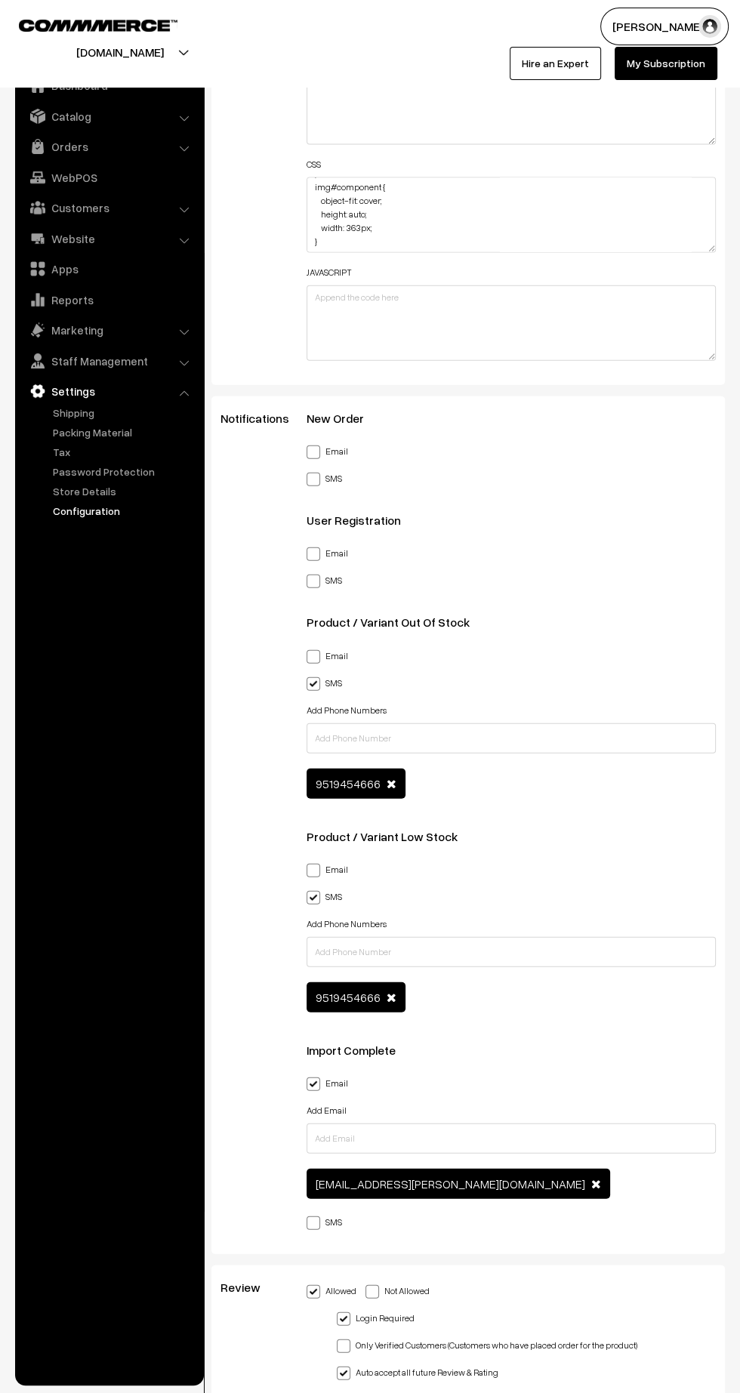
scroll to position [2512, 0]
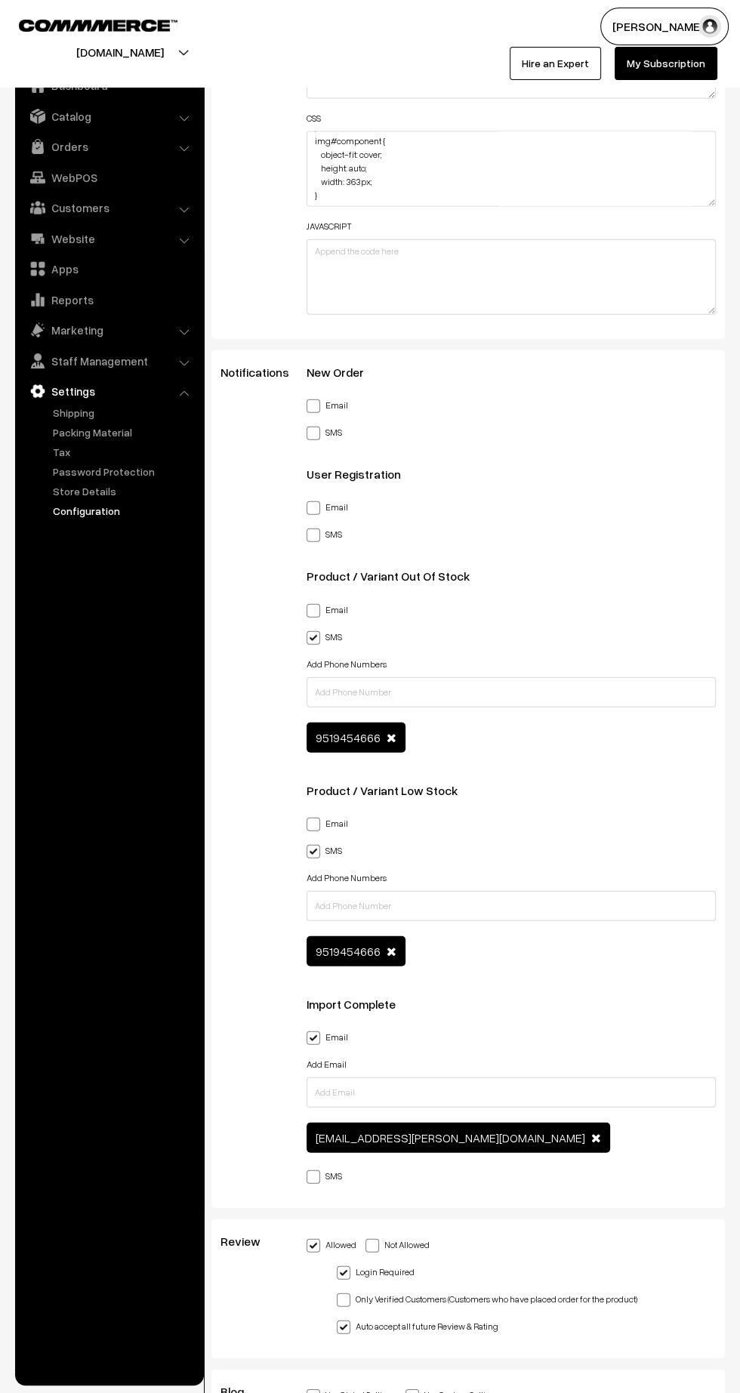
click at [313, 399] on span at bounding box center [314, 406] width 14 height 14
click at [313, 399] on input "Email" at bounding box center [312, 404] width 10 height 10
checkbox input "true"
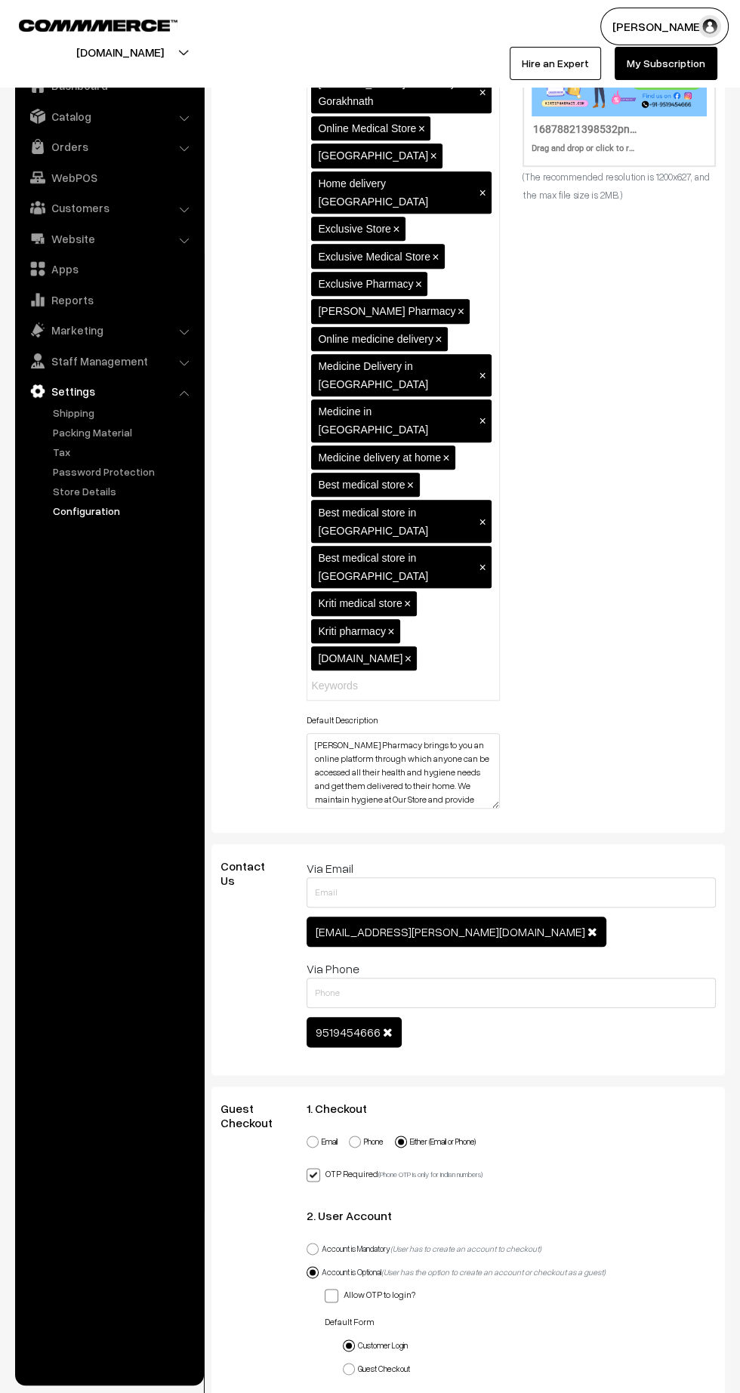
scroll to position [0, 0]
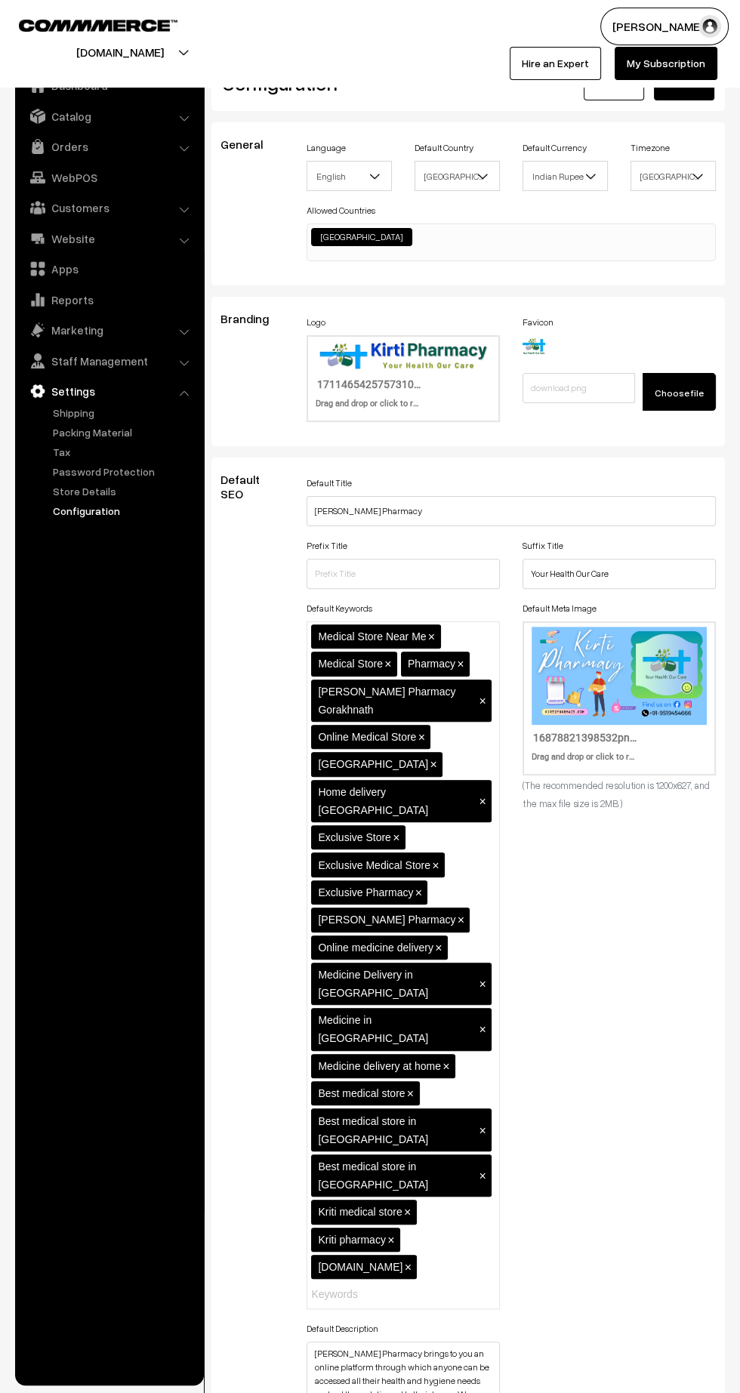
click at [706, 94] on button "Save" at bounding box center [684, 83] width 60 height 33
click at [71, 143] on link "Orders" at bounding box center [109, 146] width 180 height 27
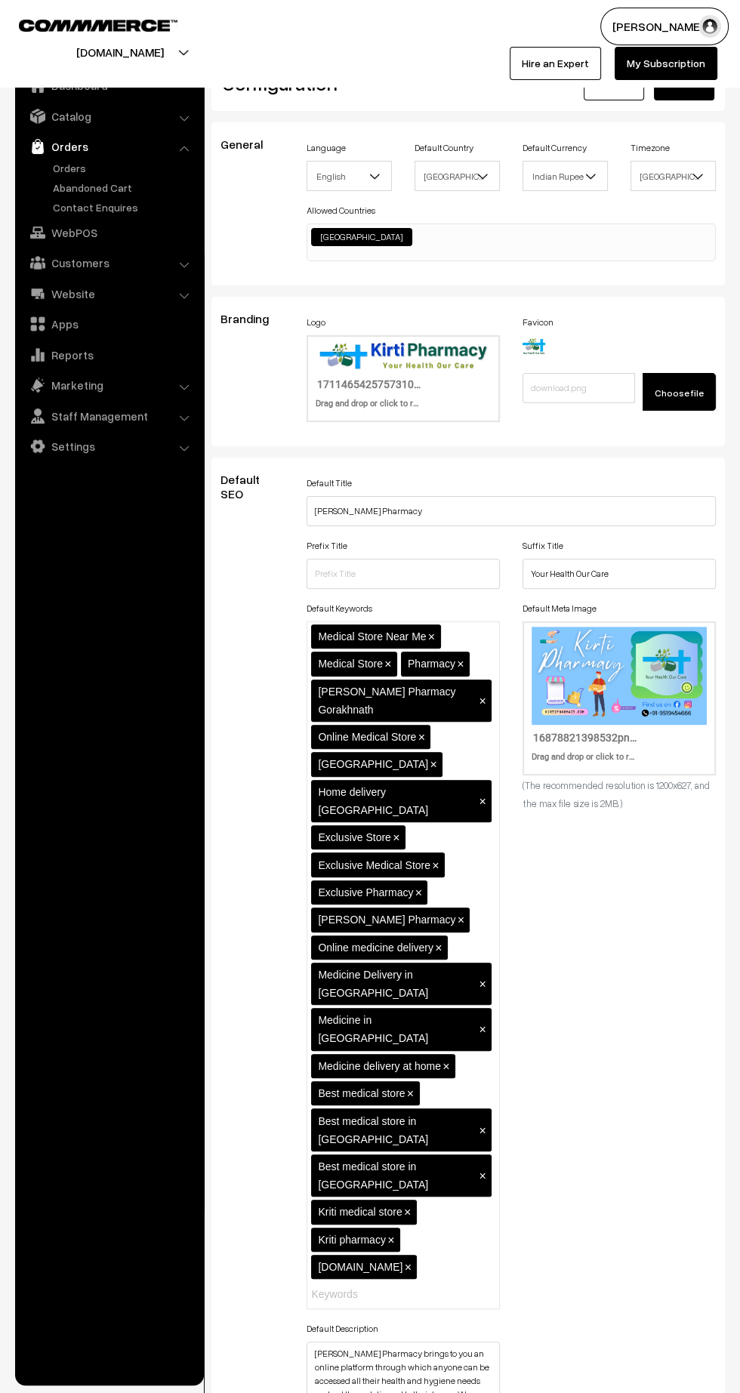
click at [68, 186] on link "Abandoned Cart" at bounding box center [123, 188] width 149 height 16
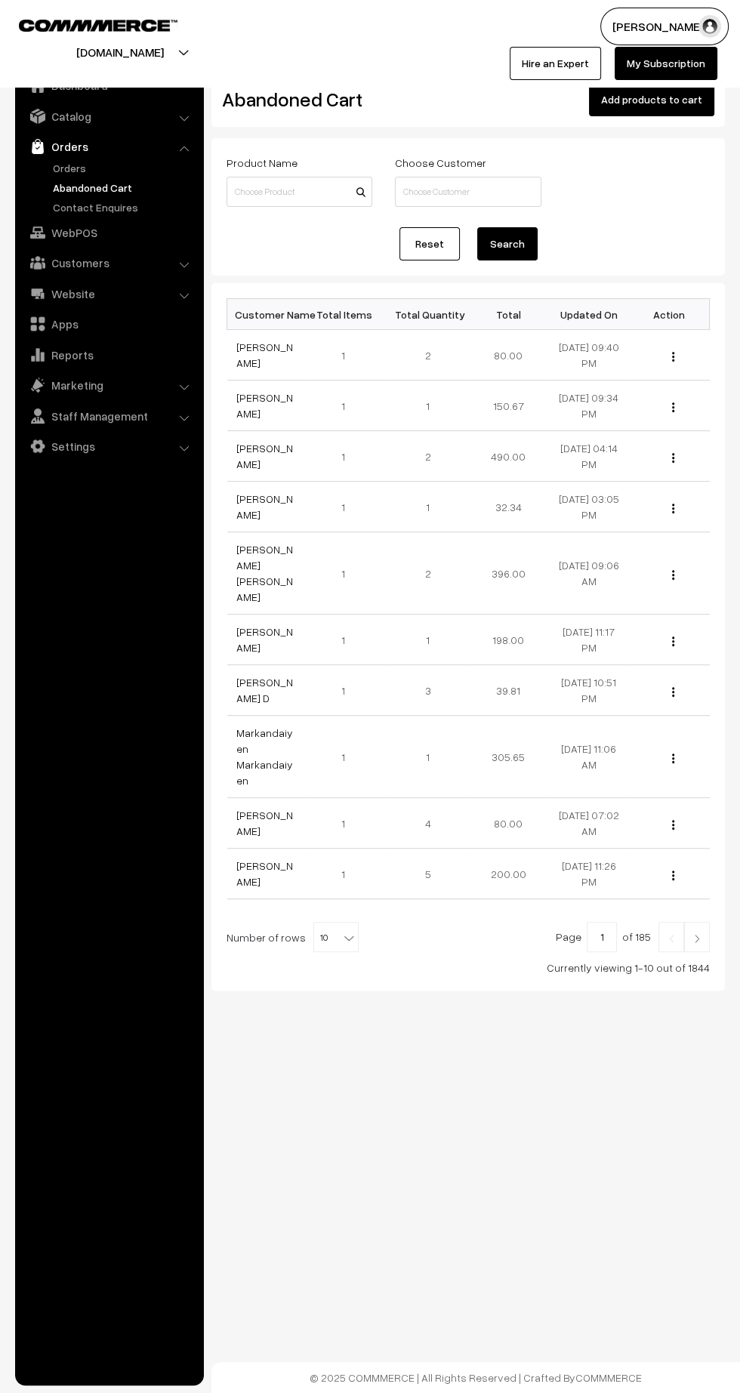
click at [261, 449] on link "[PERSON_NAME]" at bounding box center [264, 456] width 57 height 29
click at [252, 462] on link "[PERSON_NAME]" at bounding box center [264, 456] width 57 height 29
click at [697, 922] on link at bounding box center [697, 937] width 26 height 30
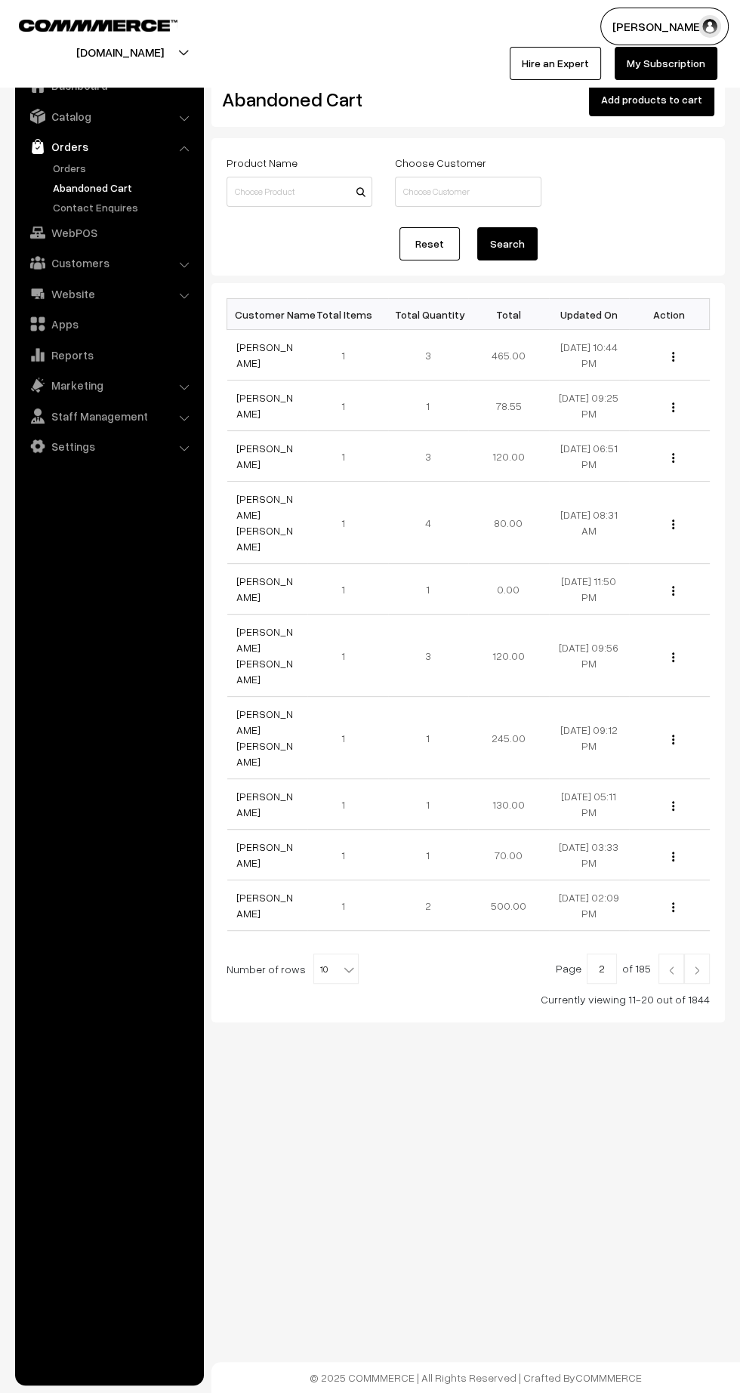
click at [259, 363] on link "[PERSON_NAME]" at bounding box center [264, 354] width 57 height 29
click at [271, 891] on link "[PERSON_NAME]" at bounding box center [264, 905] width 57 height 29
click at [697, 954] on link at bounding box center [697, 969] width 26 height 30
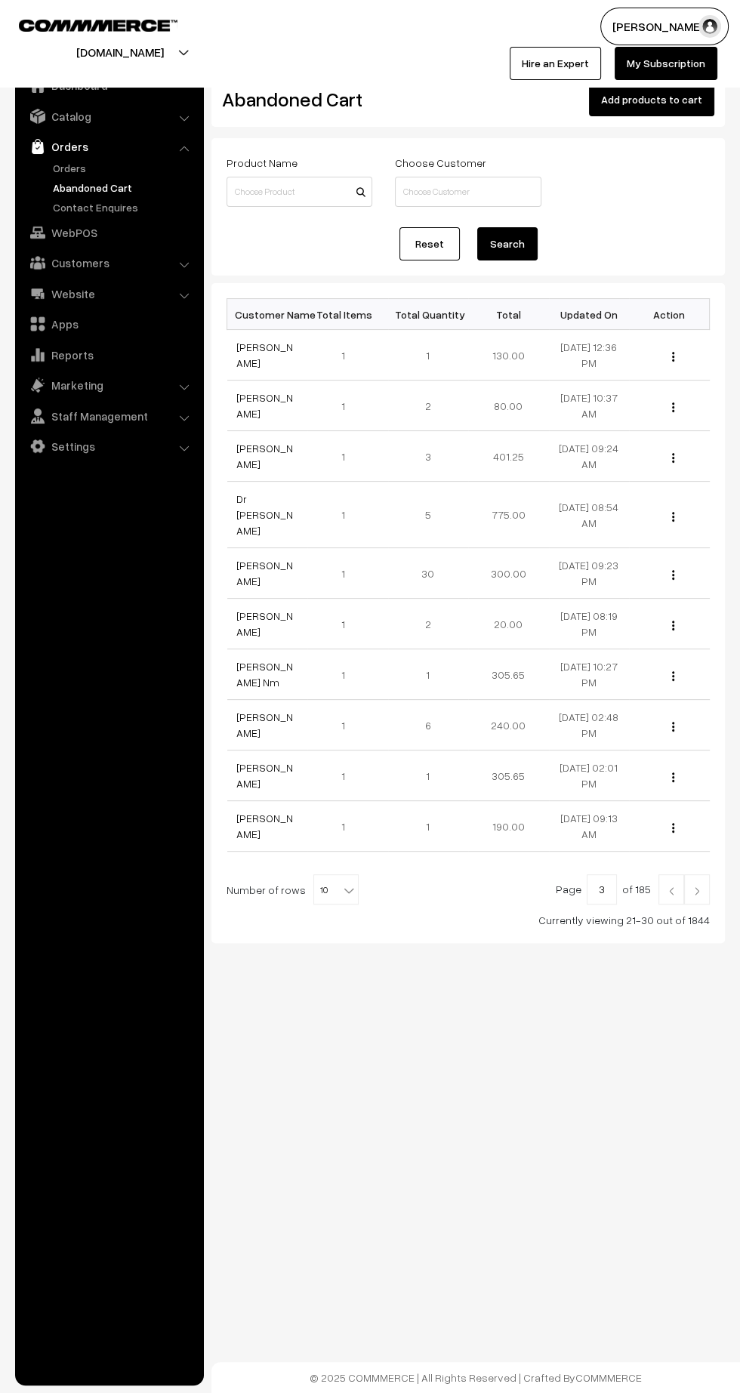
click at [270, 510] on link "Dr [PERSON_NAME]" at bounding box center [264, 514] width 57 height 45
click at [701, 877] on link at bounding box center [697, 889] width 26 height 30
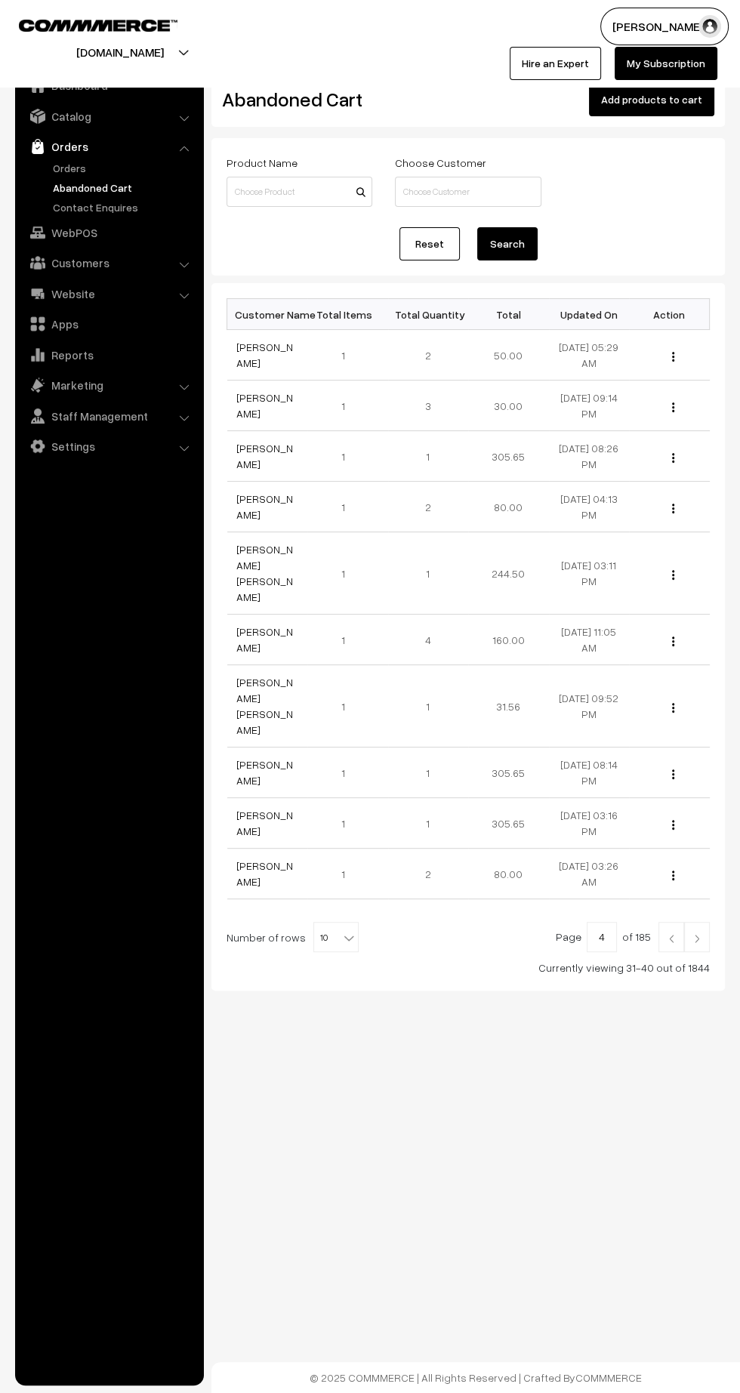
click at [82, 167] on link "Orders" at bounding box center [123, 168] width 149 height 16
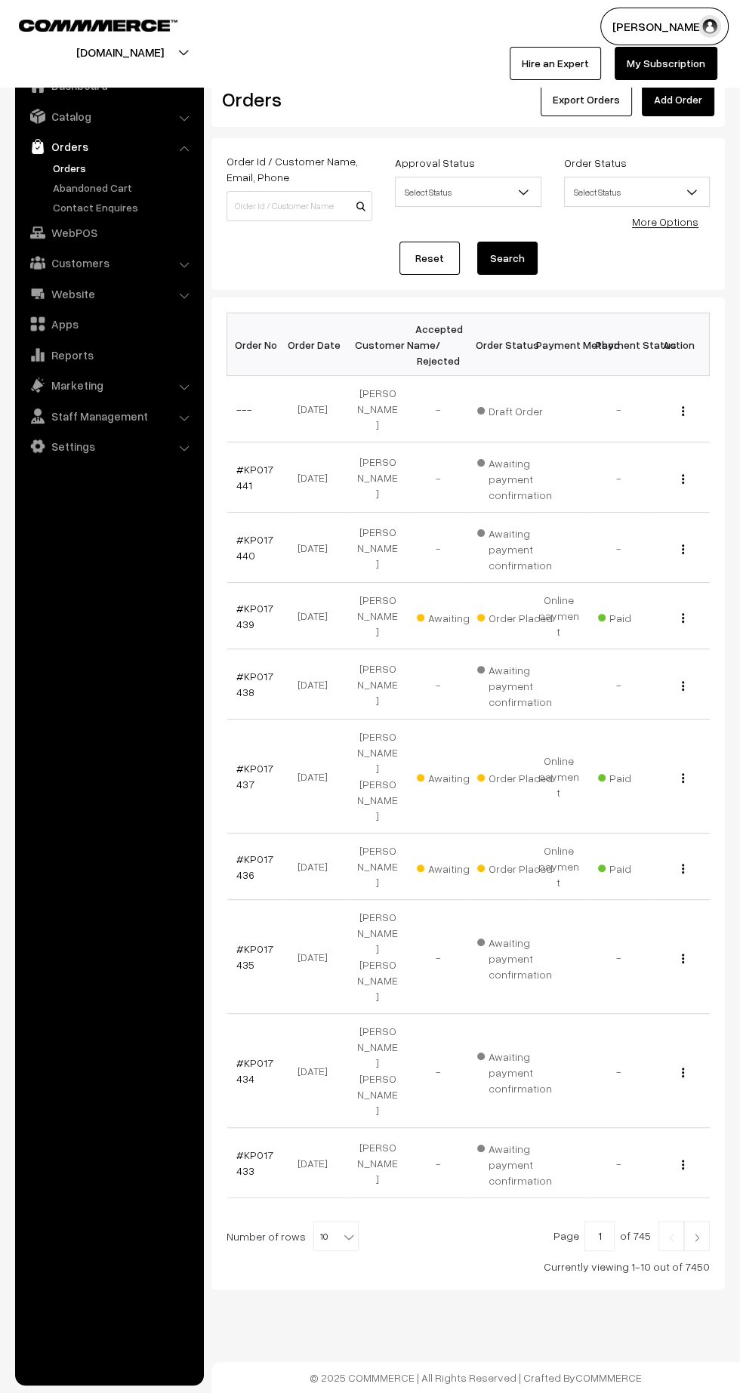
click at [307, 386] on td "[DATE]" at bounding box center [317, 409] width 60 height 66
click at [245, 404] on link "---" at bounding box center [244, 408] width 16 height 13
